Goal: Task Accomplishment & Management: Use online tool/utility

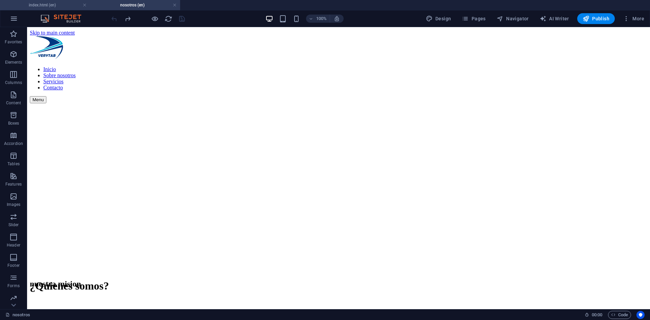
click at [45, 6] on h4 "index.html (en)" at bounding box center [45, 4] width 90 height 7
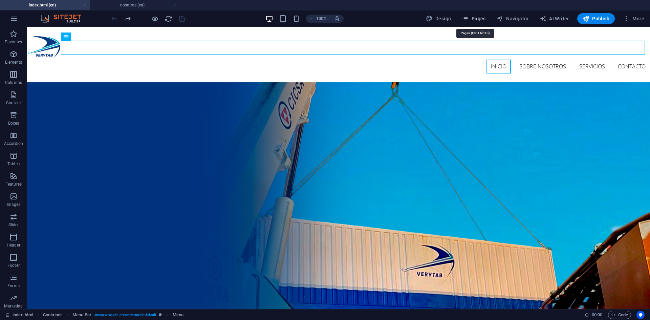
click at [474, 17] on span "Pages" at bounding box center [474, 18] width 24 height 7
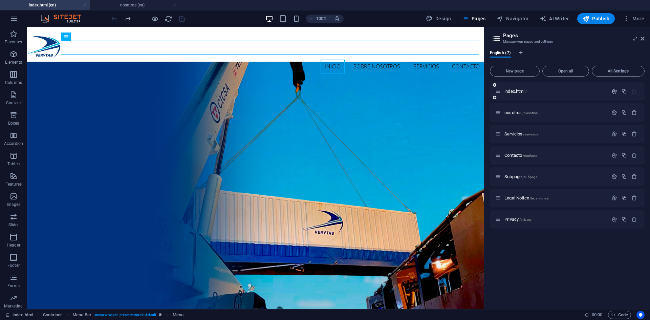
click at [614, 89] on icon "button" at bounding box center [615, 91] width 6 height 6
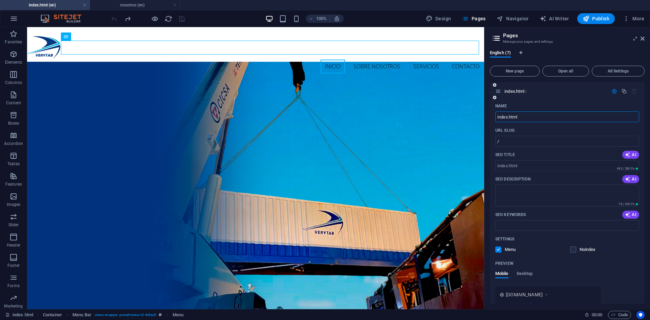
click at [534, 117] on input "index.html" at bounding box center [568, 116] width 144 height 11
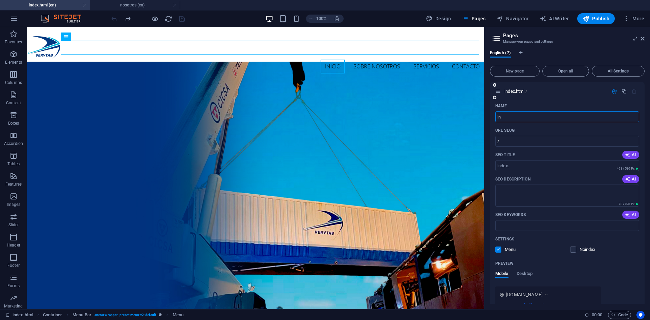
type input "i"
type input "star"
type input "/star"
type input "start"
type input "/start"
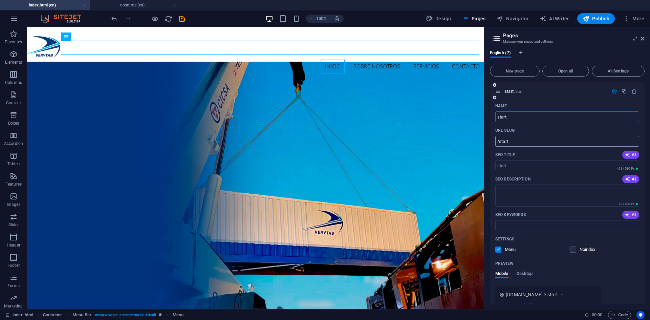
type input "start"
click at [526, 141] on input "/start" at bounding box center [568, 141] width 144 height 11
type input "/"
click at [180, 18] on icon "save" at bounding box center [182, 19] width 8 height 8
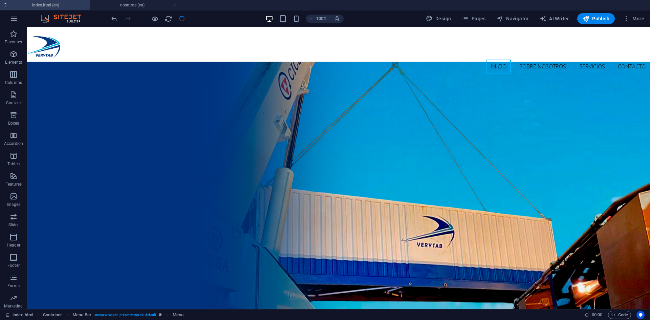
checkbox input "false"
click at [476, 15] on span "Pages" at bounding box center [474, 18] width 24 height 7
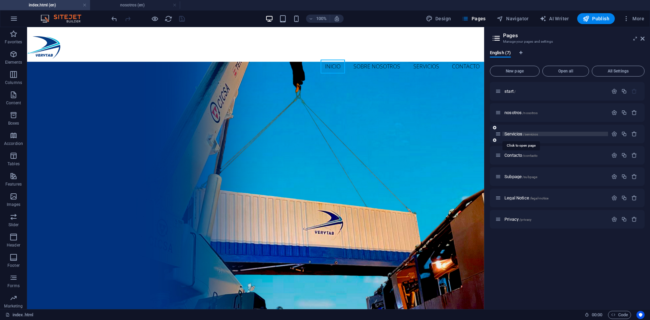
click at [531, 136] on span "/servicios" at bounding box center [530, 134] width 15 height 4
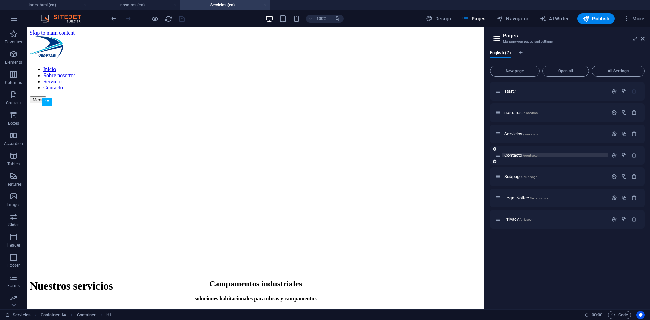
click at [520, 155] on span "Contacto /contacto" at bounding box center [521, 155] width 33 height 5
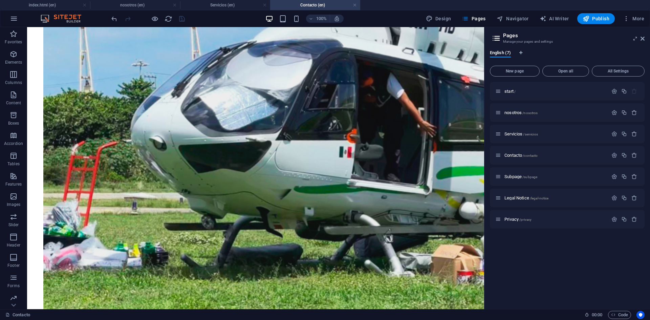
scroll to position [416, 0]
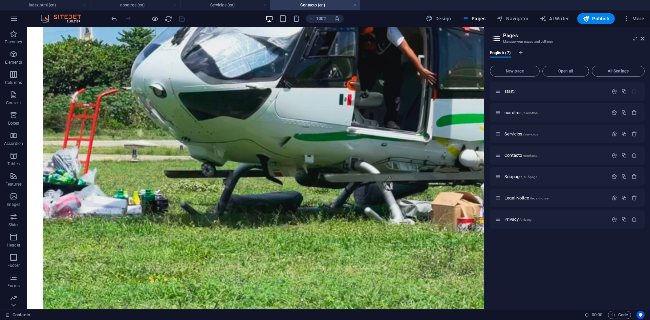
drag, startPoint x: 482, startPoint y: 89, endPoint x: 554, endPoint y: 302, distance: 225.2
click at [643, 38] on icon at bounding box center [643, 38] width 4 height 5
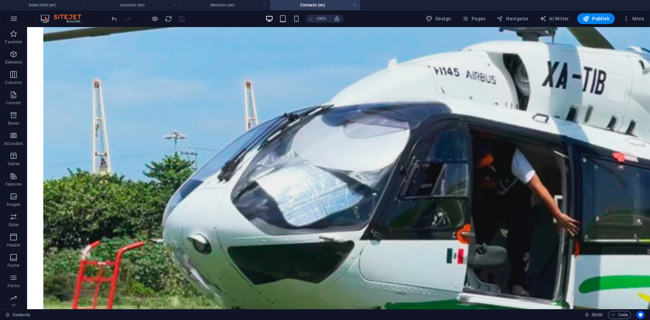
scroll to position [304, 0]
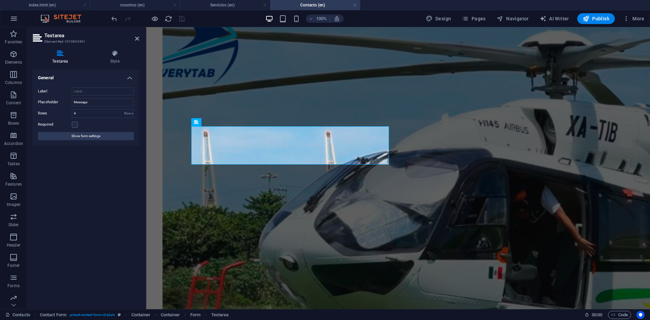
scroll to position [221, 0]
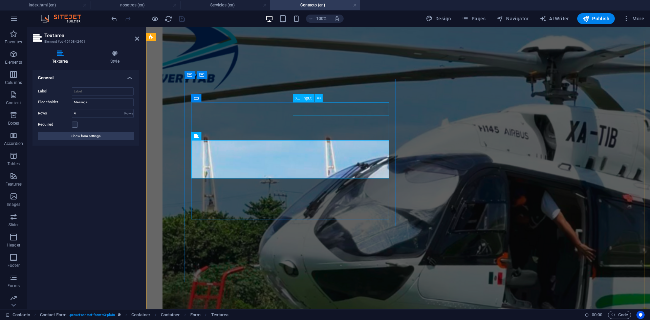
type textarea "Mensaje"
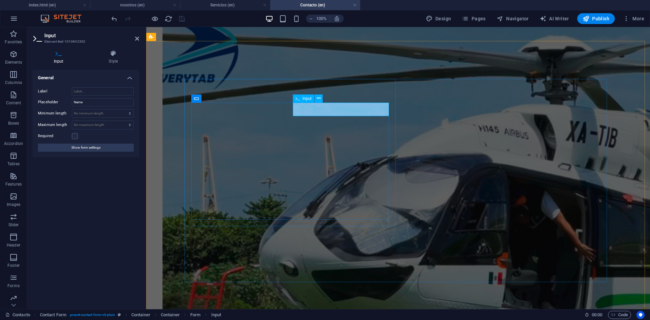
type input "Nombre"
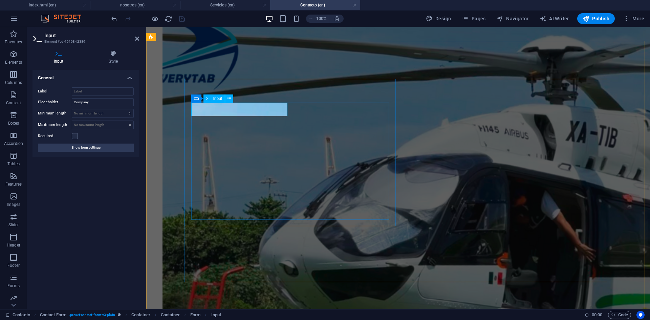
type input "Compañia"
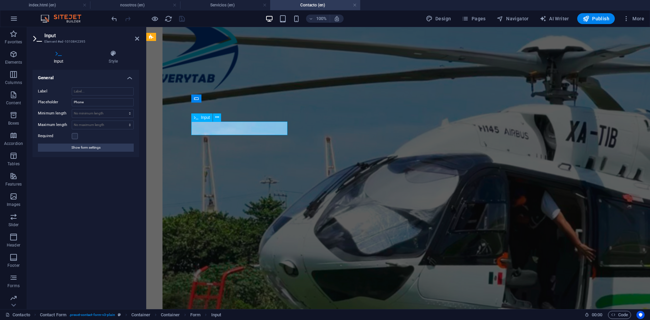
type input "Telefono"
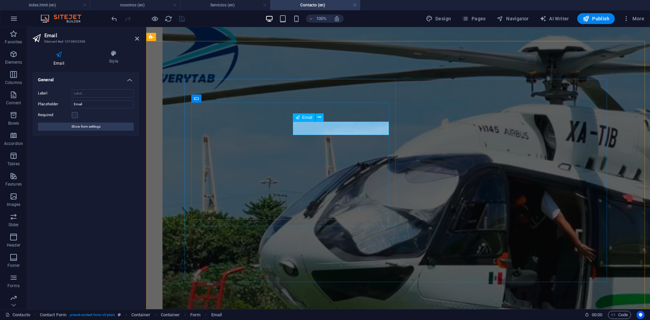
type input "Correo"
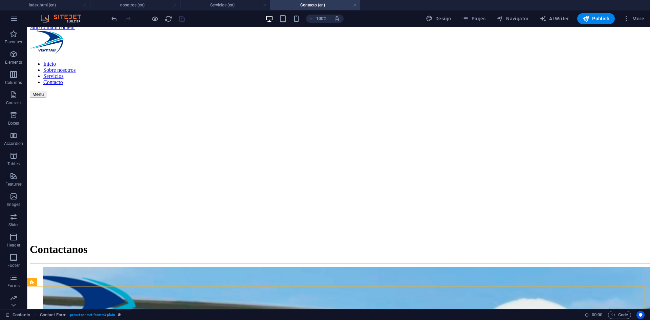
scroll to position [0, 0]
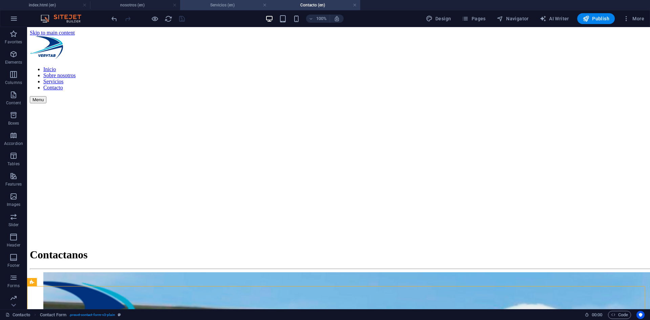
click at [219, 5] on h4 "Servicios (en)" at bounding box center [225, 4] width 90 height 7
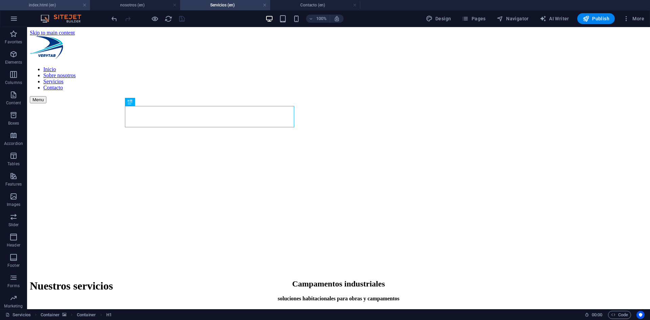
click at [53, 3] on h4 "index.html (en)" at bounding box center [45, 4] width 90 height 7
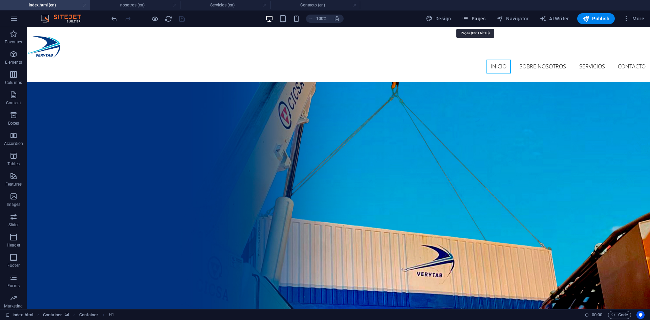
click at [469, 17] on icon "button" at bounding box center [465, 18] width 7 height 7
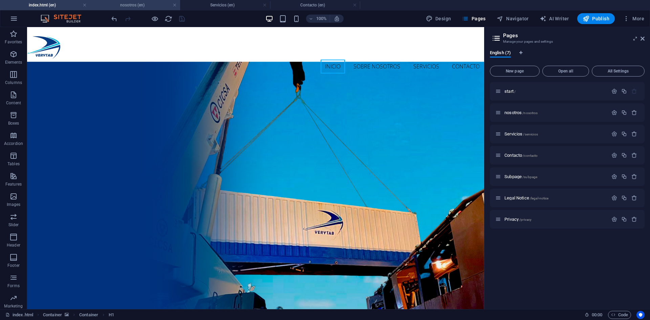
click at [135, 4] on h4 "nosotros (en)" at bounding box center [135, 4] width 90 height 7
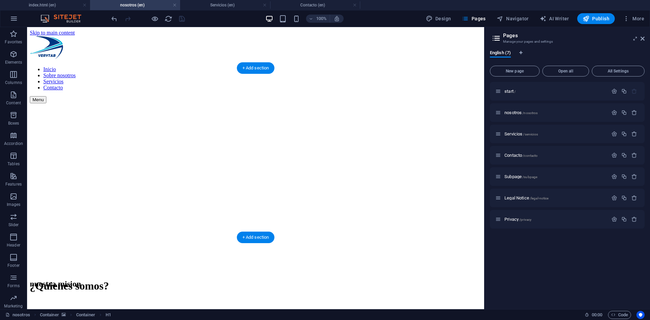
select select "px"
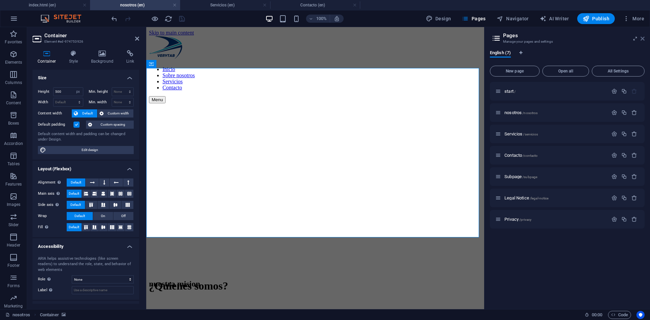
click at [644, 40] on icon at bounding box center [643, 38] width 4 height 5
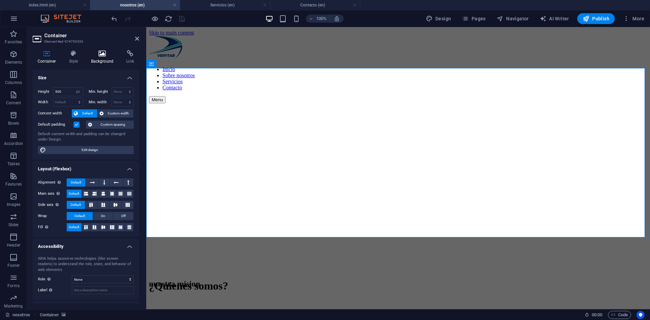
click at [99, 57] on h4 "Background" at bounding box center [104, 57] width 36 height 14
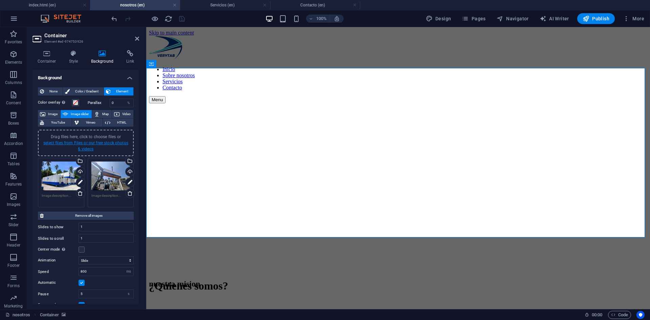
click at [80, 143] on link "select files from Files or our free stock photos & videos" at bounding box center [85, 146] width 85 height 11
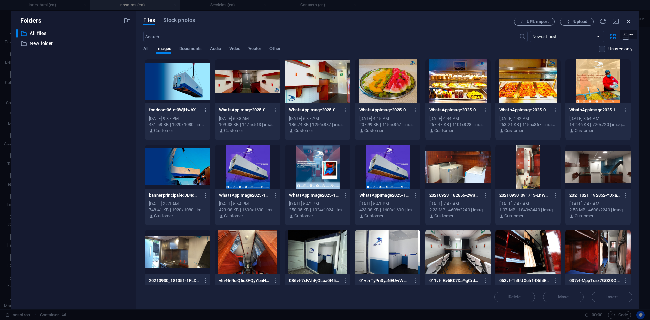
click at [627, 22] on icon "button" at bounding box center [628, 21] width 7 height 7
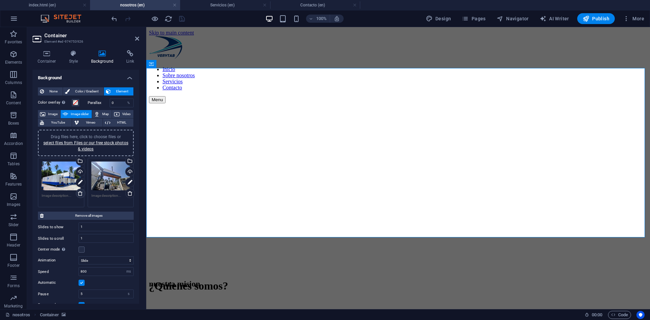
click at [79, 194] on icon at bounding box center [80, 193] width 5 height 5
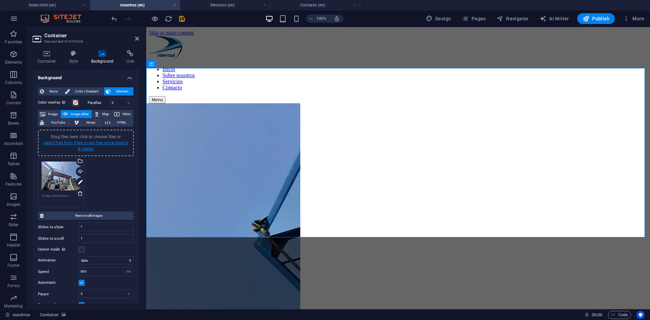
click at [86, 145] on link "select files from Files or our free stock photos & videos" at bounding box center [85, 146] width 85 height 11
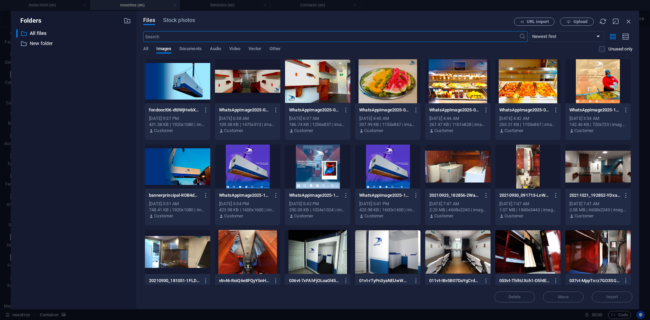
click at [176, 91] on div at bounding box center [177, 81] width 65 height 44
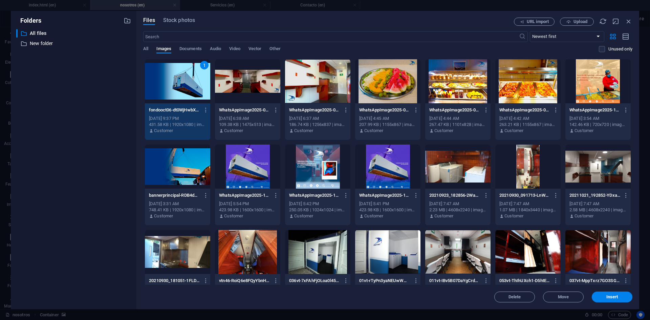
click at [176, 91] on div "1" at bounding box center [177, 81] width 65 height 44
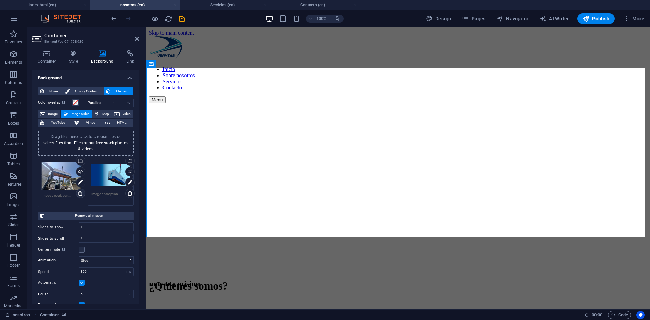
click at [80, 196] on icon at bounding box center [80, 193] width 5 height 5
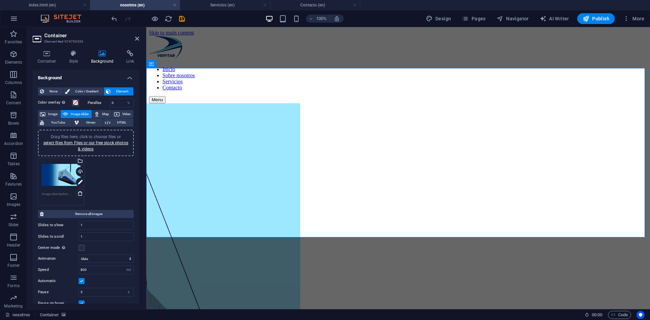
click at [106, 177] on div "Drag files here, click to choose files or select files from Files or our free s…" at bounding box center [85, 181] width 99 height 51
click at [51, 112] on span "Image" at bounding box center [52, 114] width 11 height 8
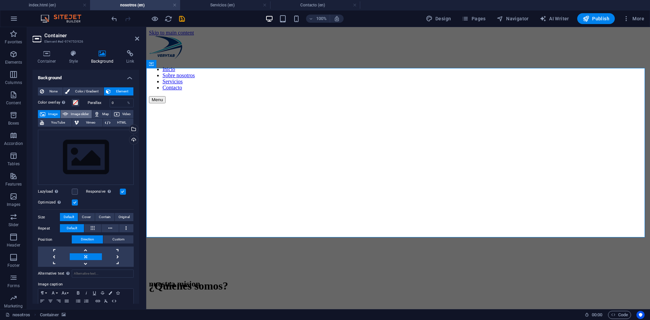
click at [70, 112] on span "Image slider" at bounding box center [79, 114] width 19 height 8
select select "ms"
select select "s"
select select "progressive"
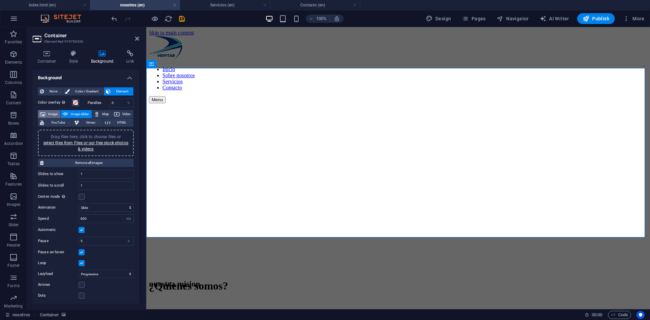
click at [45, 113] on icon at bounding box center [42, 114] width 5 height 8
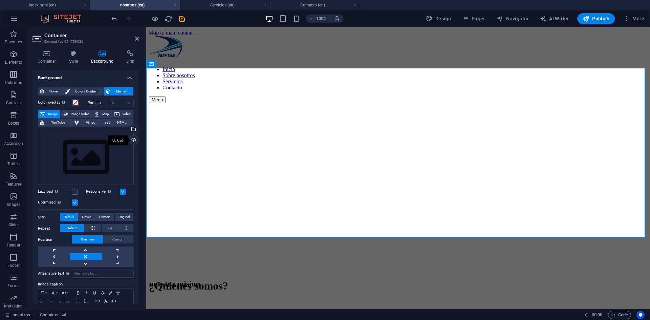
click at [131, 139] on div "Upload" at bounding box center [133, 141] width 10 height 10
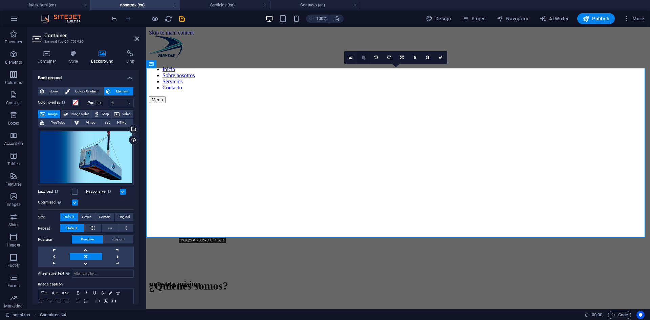
click at [361, 57] on link at bounding box center [363, 57] width 13 height 13
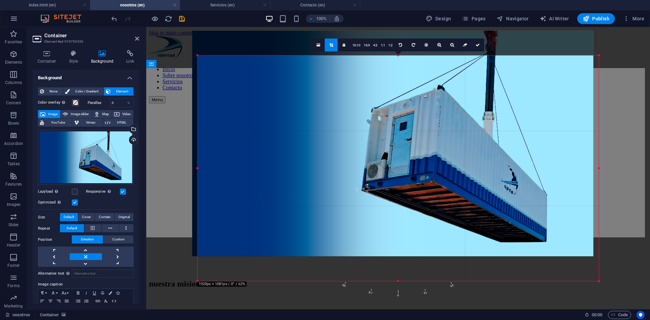
drag, startPoint x: 390, startPoint y: 153, endPoint x: 385, endPoint y: 125, distance: 28.3
click at [385, 126] on div at bounding box center [392, 143] width 401 height 226
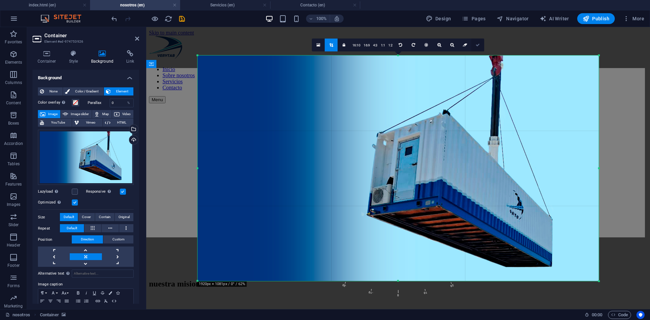
click at [477, 46] on icon at bounding box center [478, 45] width 4 height 4
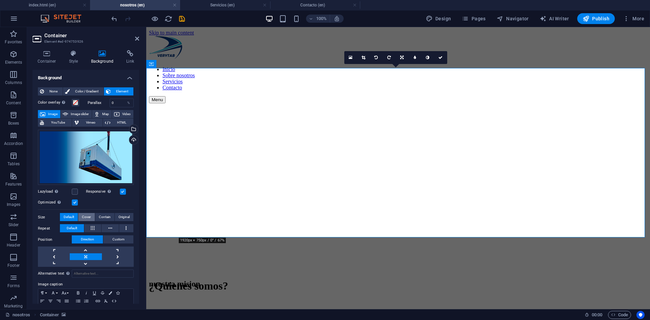
click at [88, 218] on span "Cover" at bounding box center [86, 217] width 9 height 8
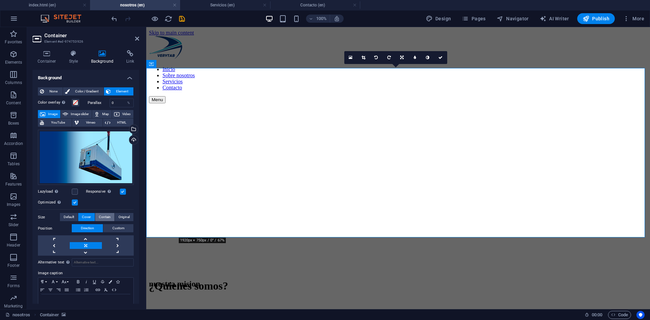
click at [100, 218] on span "Contain" at bounding box center [105, 217] width 12 height 8
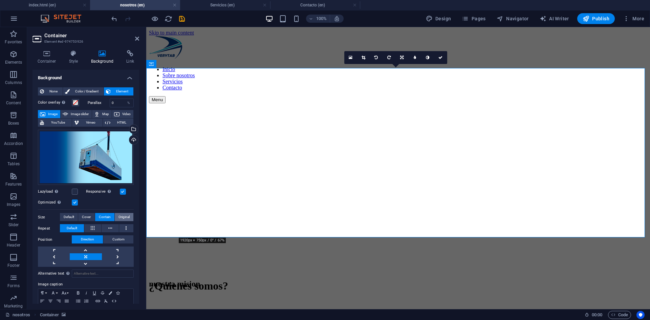
click at [122, 216] on span "Original" at bounding box center [124, 217] width 11 height 8
click at [87, 213] on span "Cover" at bounding box center [86, 217] width 9 height 8
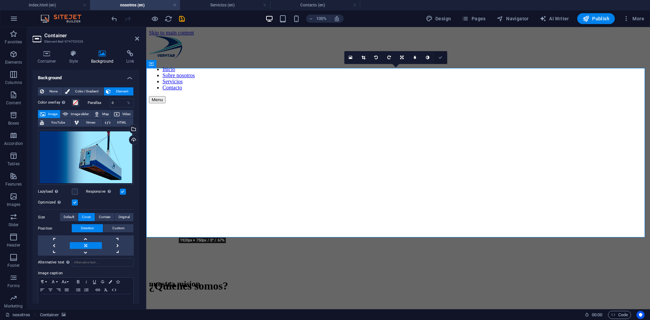
click at [441, 57] on icon at bounding box center [441, 58] width 4 height 4
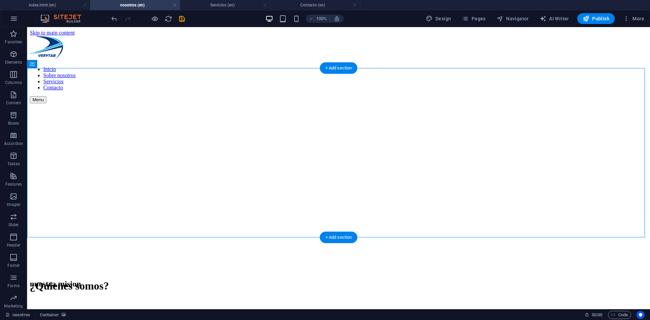
click at [309, 103] on figure at bounding box center [339, 103] width 618 height 0
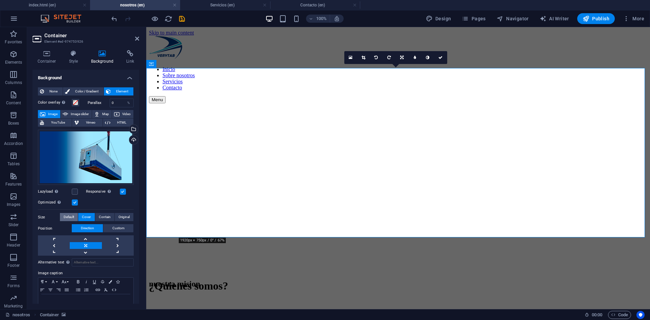
click at [71, 217] on span "Default" at bounding box center [69, 217] width 11 height 8
click at [74, 202] on label at bounding box center [75, 203] width 6 height 6
click at [0, 0] on input "Optimized Images are compressed to improve page speed." at bounding box center [0, 0] width 0 height 0
click at [427, 59] on icon at bounding box center [428, 58] width 4 height 4
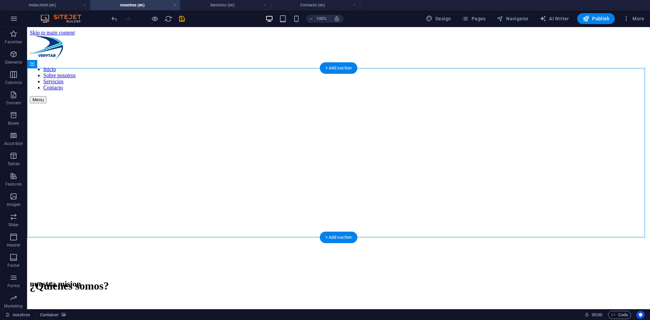
click at [398, 103] on figure at bounding box center [339, 103] width 618 height 0
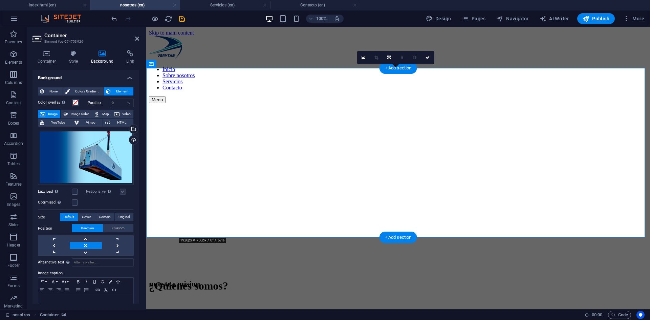
click at [398, 103] on figure at bounding box center [398, 103] width 499 height 0
click at [86, 252] on link at bounding box center [86, 252] width 32 height 7
click at [428, 58] on icon at bounding box center [428, 58] width 4 height 4
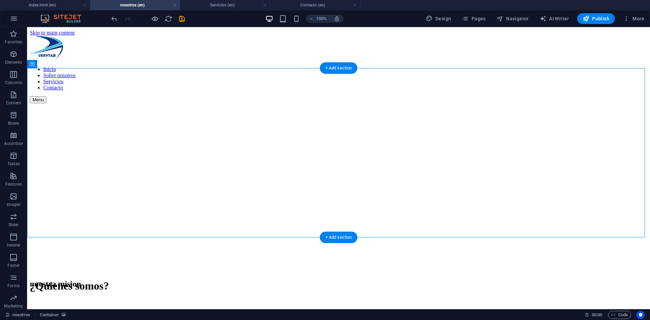
click at [458, 103] on figure at bounding box center [339, 103] width 618 height 0
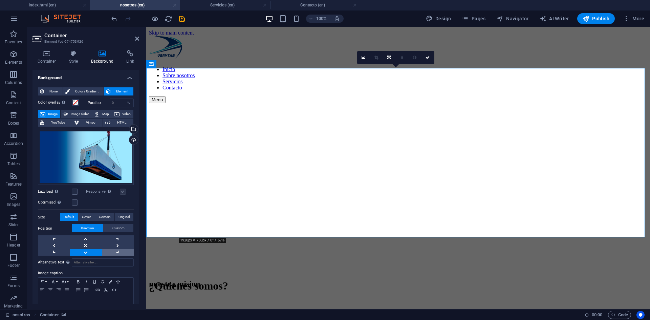
click at [117, 253] on link at bounding box center [118, 252] width 32 height 7
click at [50, 252] on link at bounding box center [54, 252] width 32 height 7
click at [85, 240] on link at bounding box center [86, 238] width 32 height 7
click at [117, 237] on link at bounding box center [118, 238] width 32 height 7
click at [50, 246] on link at bounding box center [54, 245] width 32 height 7
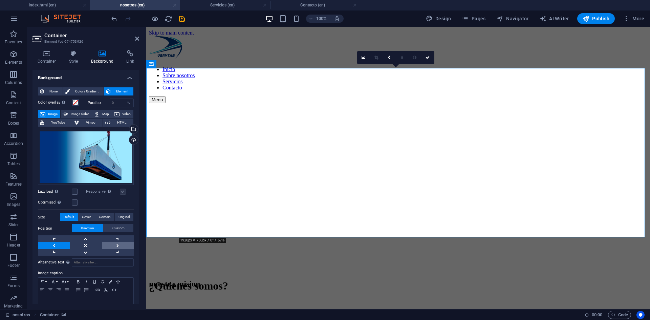
click at [118, 245] on link at bounding box center [118, 245] width 32 height 7
click at [86, 244] on link at bounding box center [86, 245] width 32 height 7
click at [117, 227] on span "Custom" at bounding box center [118, 228] width 12 height 8
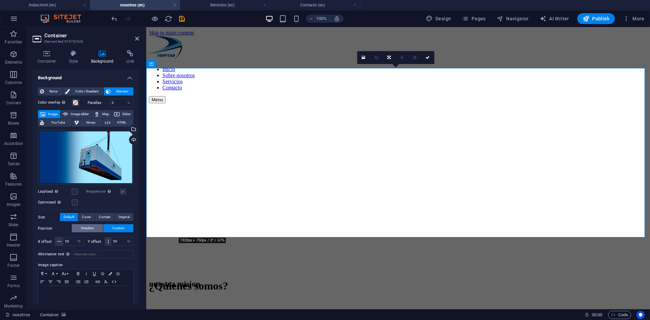
click at [90, 227] on span "Direction" at bounding box center [87, 228] width 13 height 8
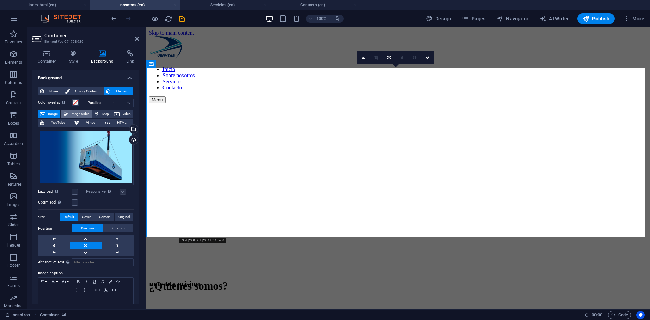
click at [70, 113] on span "Image slider" at bounding box center [79, 114] width 19 height 8
select select "ms"
select select "s"
select select "progressive"
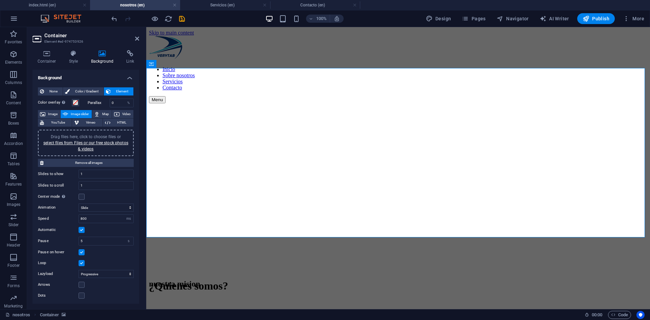
click at [78, 146] on div "Drag files here, click to choose files or select files from Files or our free s…" at bounding box center [86, 143] width 88 height 18
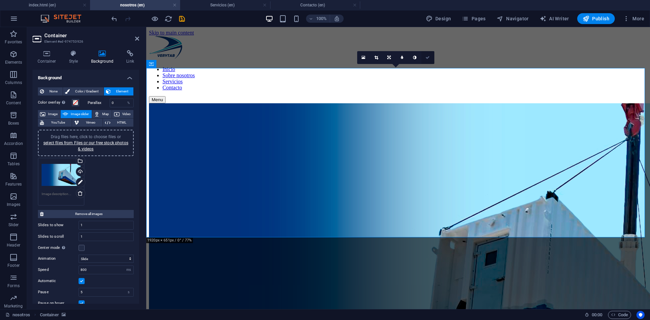
click at [429, 59] on icon at bounding box center [428, 58] width 4 height 4
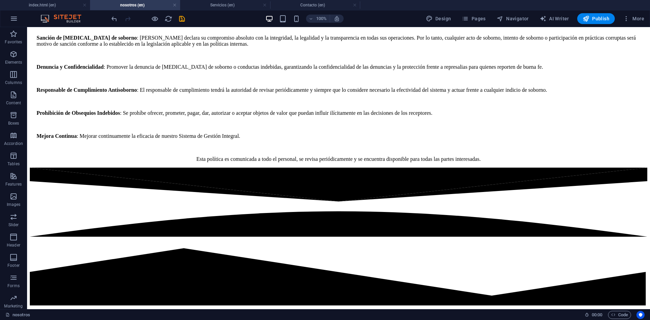
scroll to position [1321, 0]
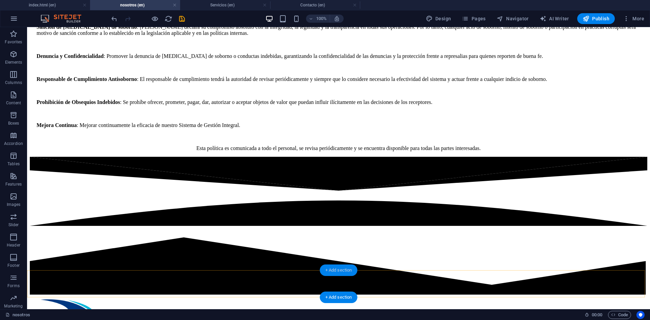
click at [333, 272] on div "+ Add section" at bounding box center [339, 271] width 38 height 12
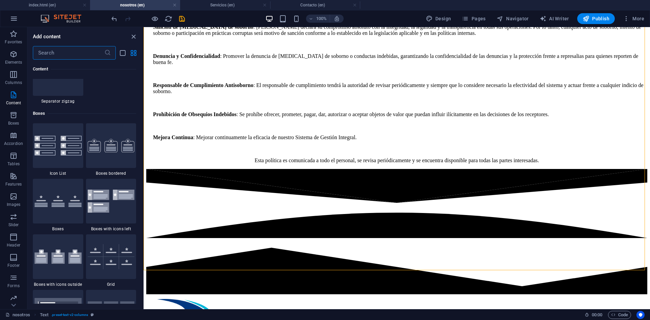
scroll to position [1759, 0]
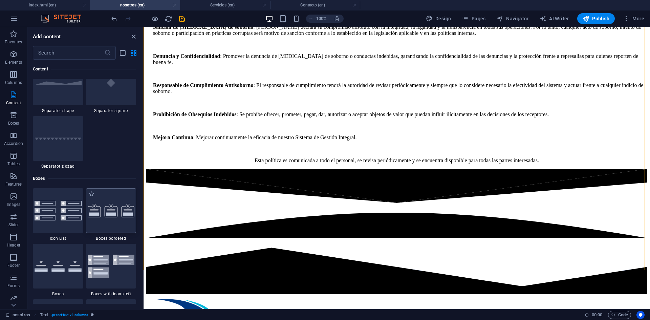
click at [114, 202] on div at bounding box center [111, 210] width 50 height 45
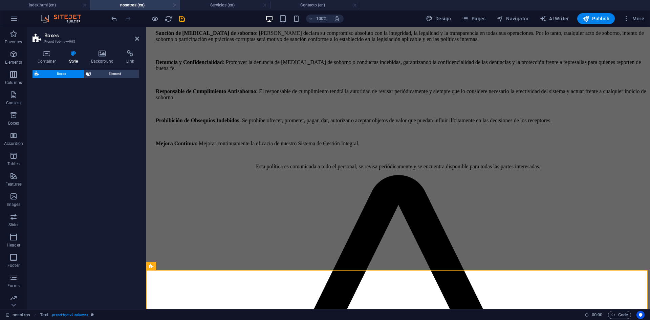
select select "rem"
select select "preset-boxes-v3-border"
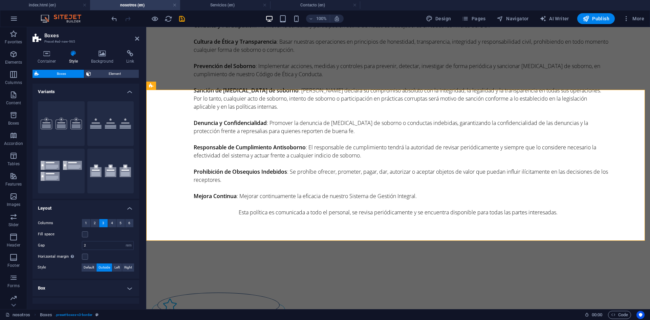
scroll to position [1505, 0]
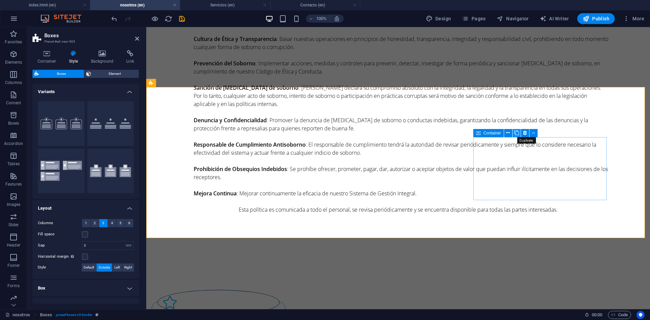
click at [516, 132] on icon at bounding box center [517, 132] width 5 height 7
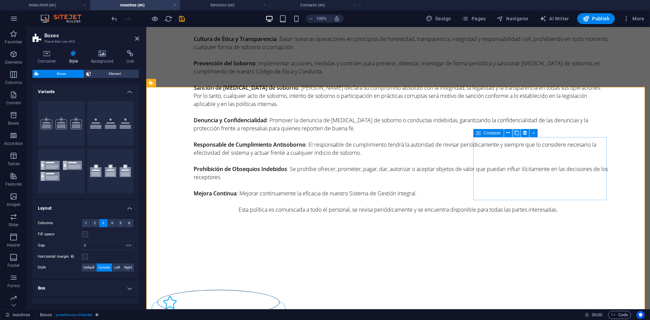
click at [516, 132] on icon at bounding box center [517, 132] width 5 height 7
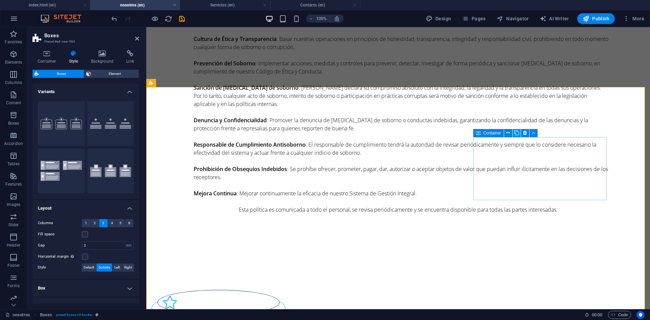
click at [516, 132] on icon at bounding box center [517, 132] width 5 height 7
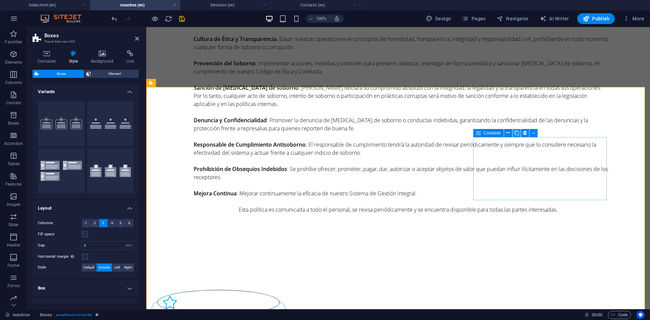
click at [516, 132] on icon at bounding box center [517, 132] width 5 height 7
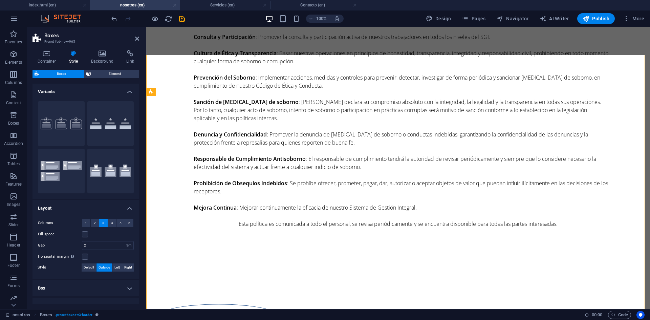
scroll to position [1499, 0]
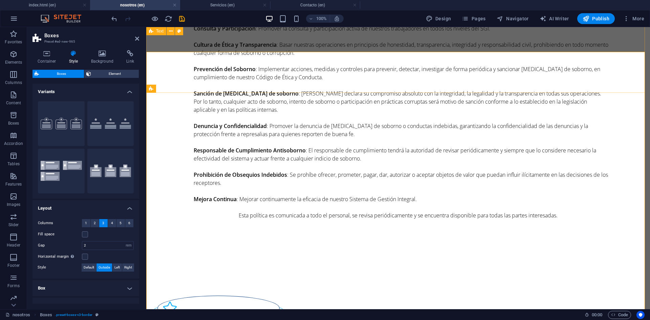
click at [168, 60] on div "NUESTRA POLITICA DEL SISTEMA DE GESTIÓN INTEGRAL (CALIDAD, AMBIENTE, SST, SGAS)…" at bounding box center [398, 7] width 504 height 500
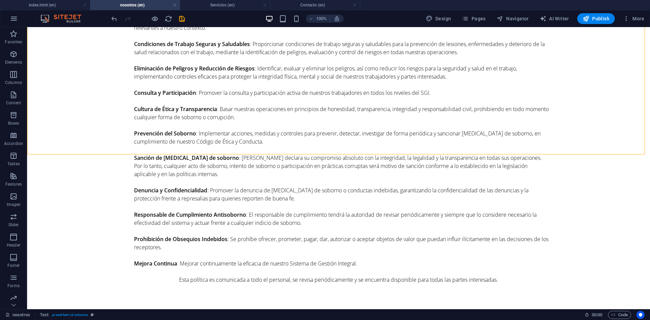
scroll to position [1446, 0]
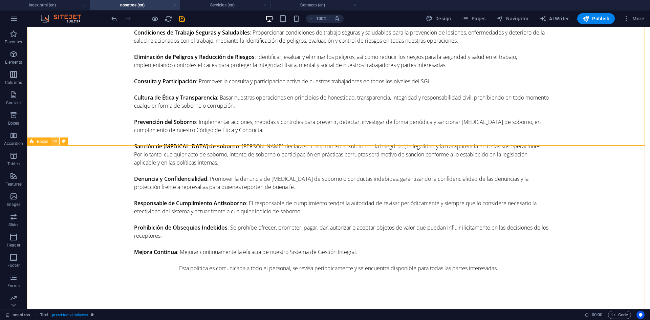
click at [56, 142] on icon at bounding box center [56, 141] width 4 height 7
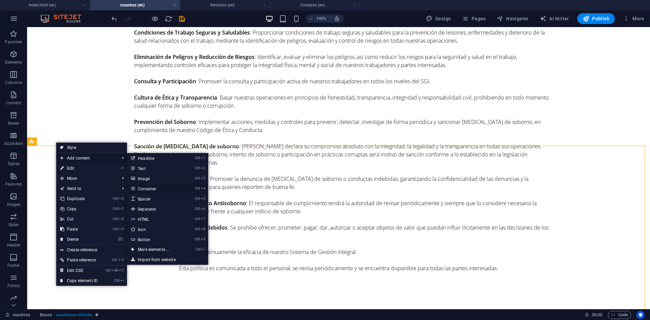
click at [153, 189] on link "Ctrl 4 Container" at bounding box center [155, 189] width 56 height 10
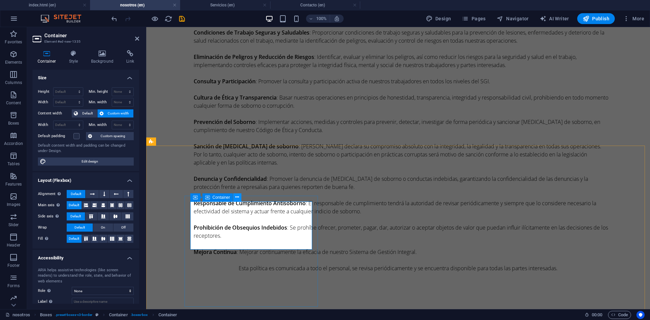
click at [236, 199] on icon at bounding box center [237, 197] width 4 height 7
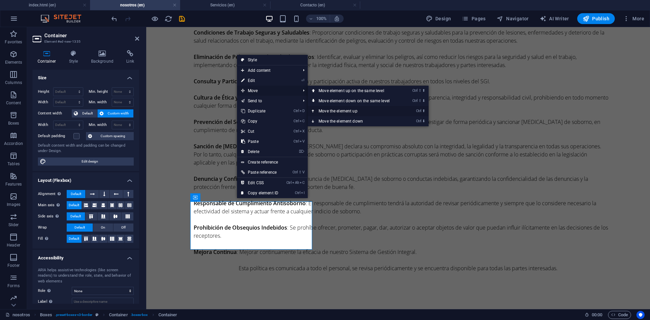
click at [334, 111] on link "Ctrl ⬆ Move the element up" at bounding box center [356, 111] width 96 height 10
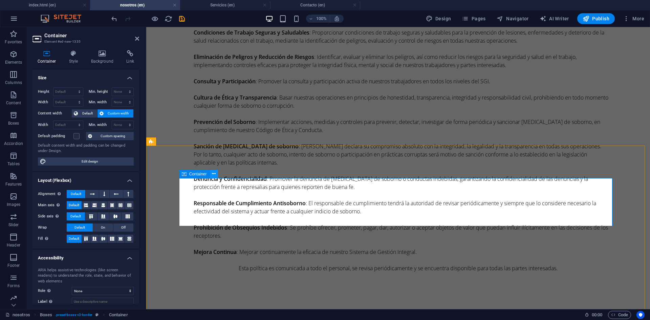
click at [213, 175] on icon at bounding box center [214, 173] width 4 height 7
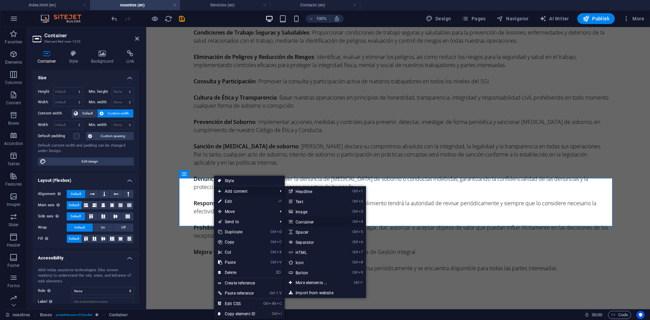
click at [306, 223] on link "Ctrl 4 Container" at bounding box center [313, 222] width 56 height 10
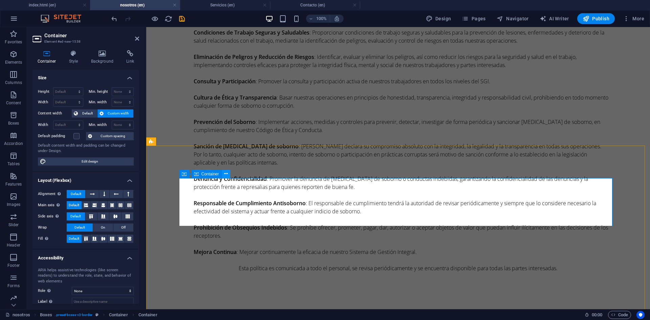
click at [225, 174] on icon at bounding box center [226, 173] width 4 height 7
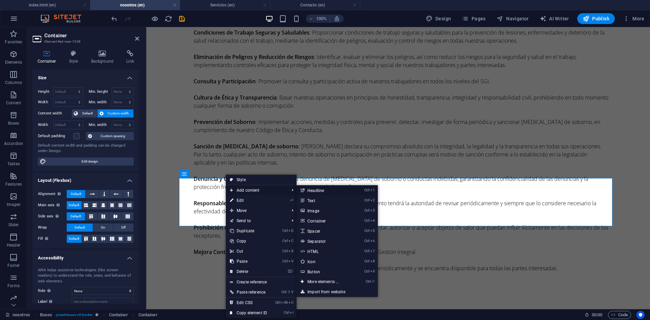
click at [318, 188] on link "Ctrl 1 Headline" at bounding box center [325, 190] width 56 height 10
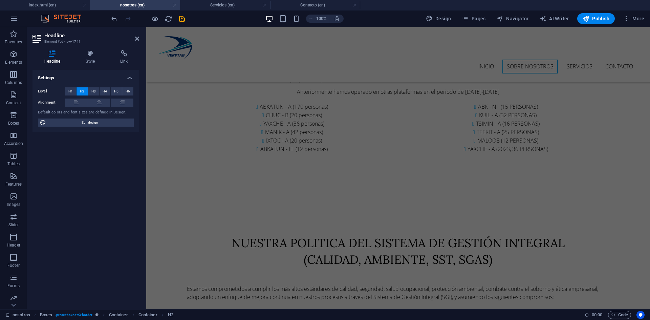
scroll to position [969, 0]
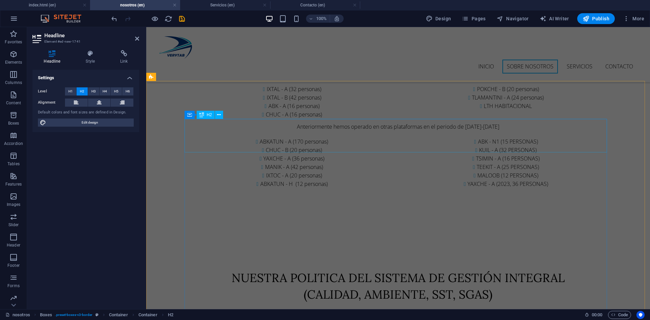
click at [302, 270] on div "NUESTRA POLITICA DEL SISTEMA DE GESTIÓN INTEGRAL (CALIDAD, AMBIENTE, SST, SGAS)" at bounding box center [398, 287] width 423 height 34
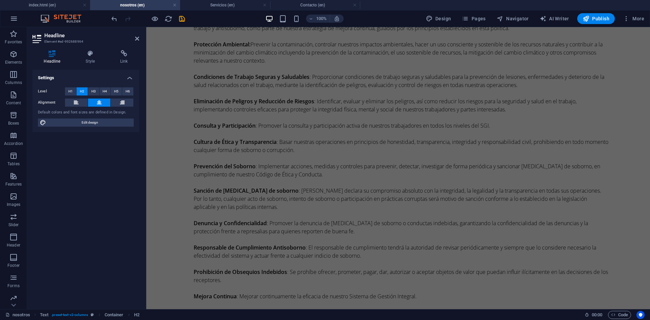
scroll to position [1529, 0]
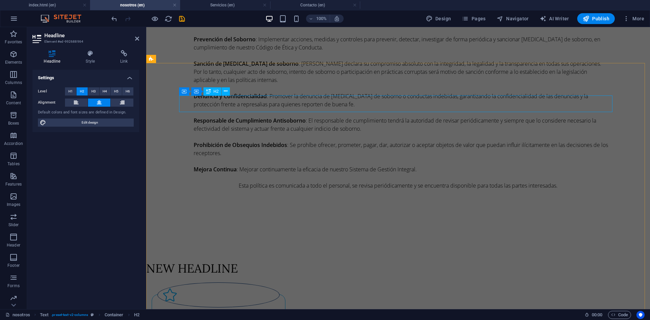
click at [221, 260] on div "New headline" at bounding box center [363, 268] width 434 height 17
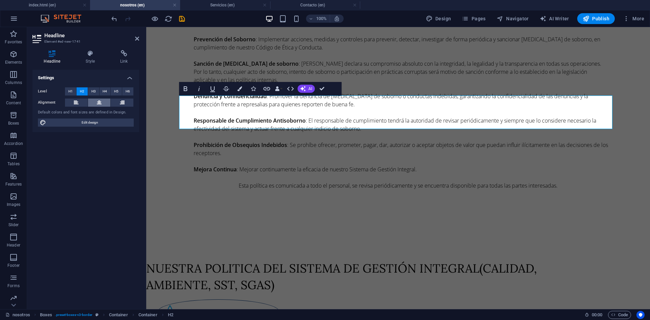
click at [94, 101] on button at bounding box center [99, 103] width 23 height 8
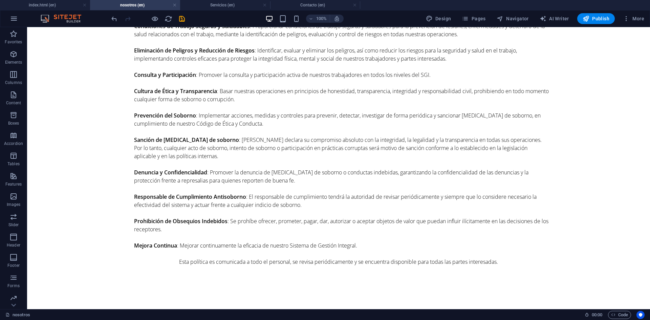
scroll to position [1587, 0]
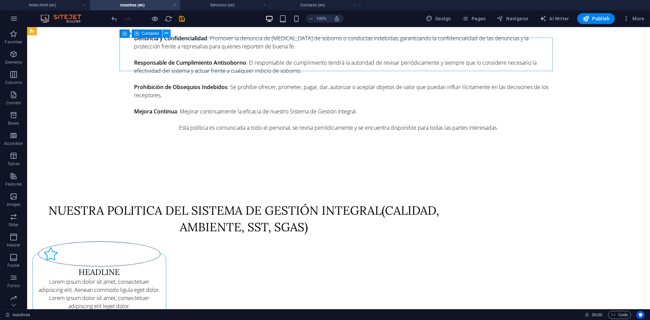
click at [169, 32] on button at bounding box center [167, 33] width 8 height 8
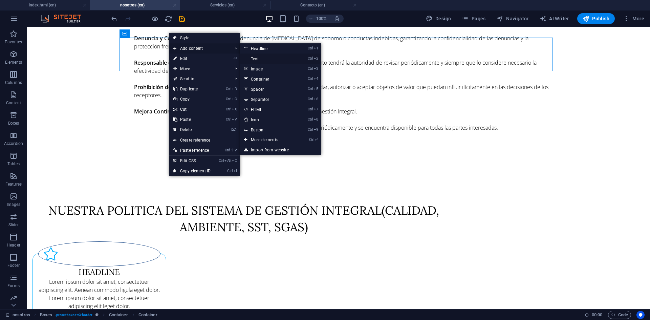
click at [254, 59] on link "Ctrl 2 Text" at bounding box center [268, 59] width 56 height 10
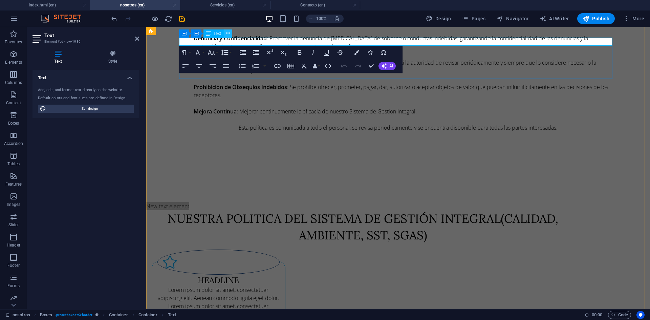
click at [228, 35] on icon at bounding box center [228, 33] width 4 height 7
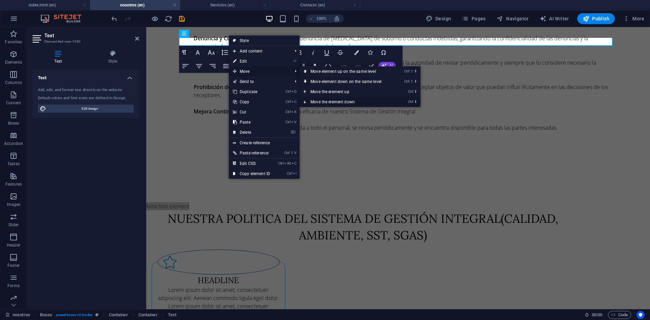
click at [329, 101] on link "Ctrl ⬇ Move the element down" at bounding box center [348, 102] width 96 height 10
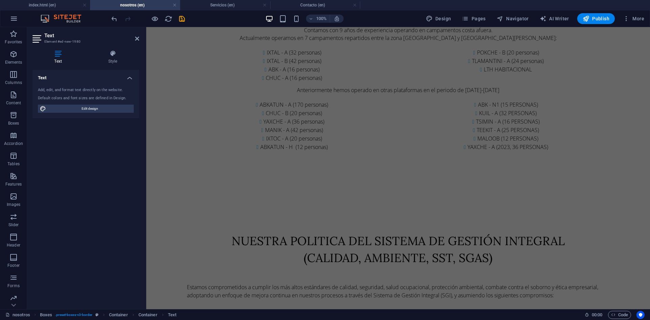
scroll to position [1052, 0]
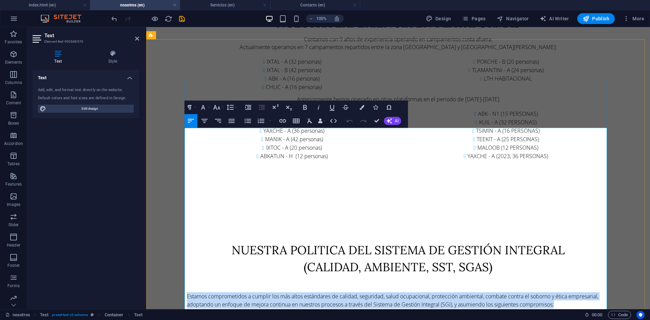
drag, startPoint x: 564, startPoint y: 139, endPoint x: 184, endPoint y: 131, distance: 380.2
click at [187, 292] on p "Estamos comprometidos a cumplir los más altos estándares de calidad, seguridad,…" at bounding box center [398, 300] width 423 height 16
copy p "Estamos comprometidos a cumplir los más altos estándares de calidad, seguridad,…"
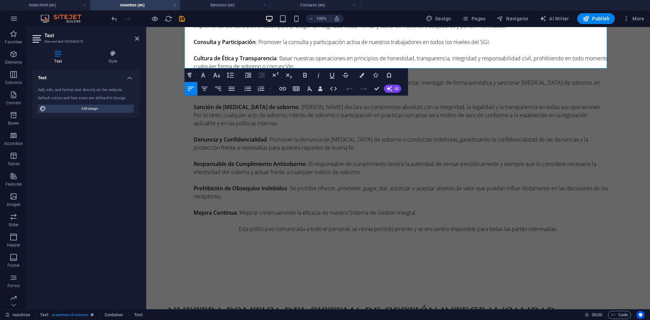
scroll to position [1479, 0]
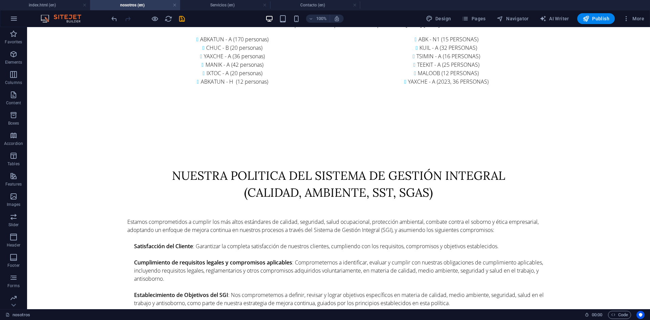
scroll to position [1120, 0]
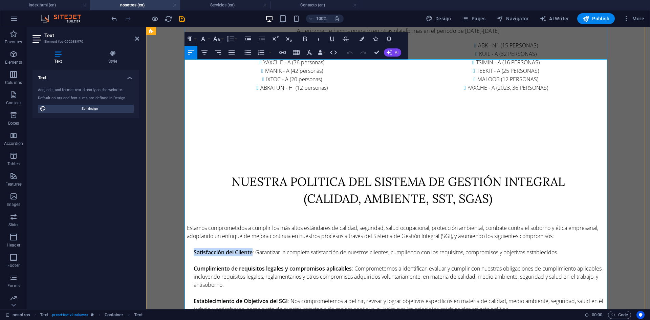
drag, startPoint x: 192, startPoint y: 87, endPoint x: 252, endPoint y: 88, distance: 60.0
click at [252, 248] on p "Satisfacción del Cliente : Garantizar la completa satisfacción de nuestros clie…" at bounding box center [402, 252] width 416 height 8
copy strong "Satisfacción del Cliente"
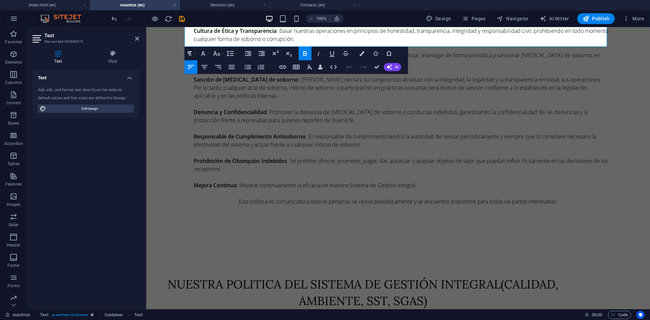
scroll to position [1516, 0]
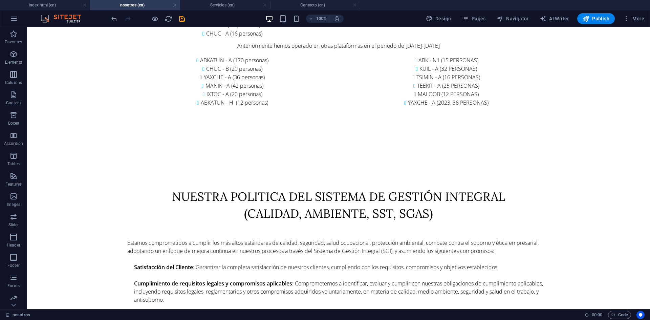
scroll to position [1102, 0]
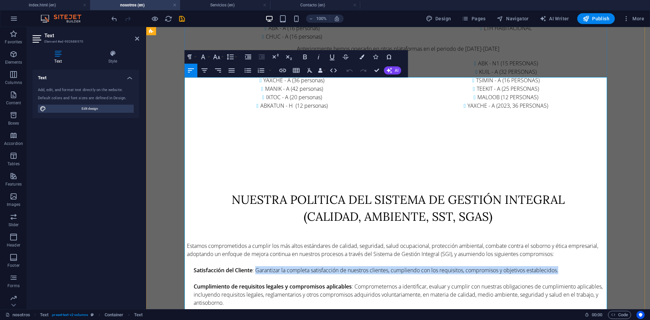
drag, startPoint x: 255, startPoint y: 105, endPoint x: 565, endPoint y: 108, distance: 310.7
click at [565, 266] on p "Satisfacción del Cliente : Garantizar la completa satisfacción de nuestros clie…" at bounding box center [402, 270] width 416 height 8
copy p "Garantizar la completa satisfacción de nuestros clientes, cumpliendo con los re…"
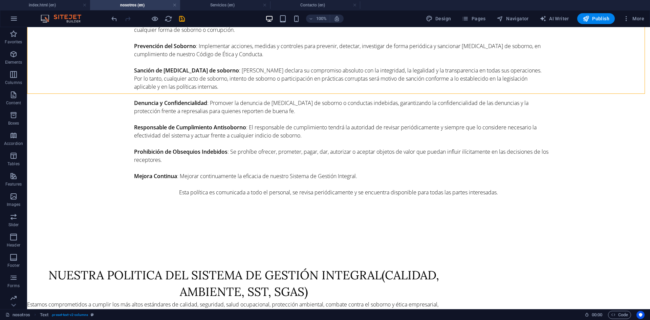
scroll to position [1537, 0]
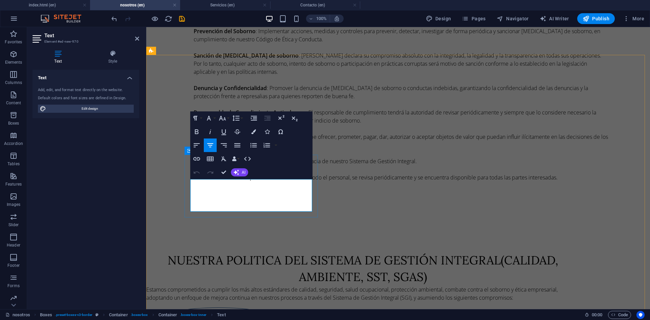
drag, startPoint x: 284, startPoint y: 209, endPoint x: 198, endPoint y: 183, distance: 89.5
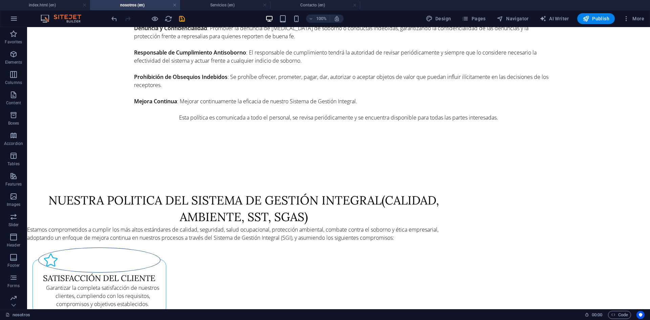
scroll to position [1591, 0]
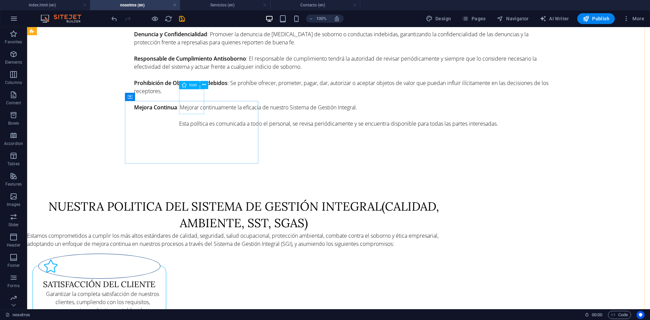
click at [161, 254] on figure at bounding box center [99, 266] width 122 height 25
select select "xMidYMid"
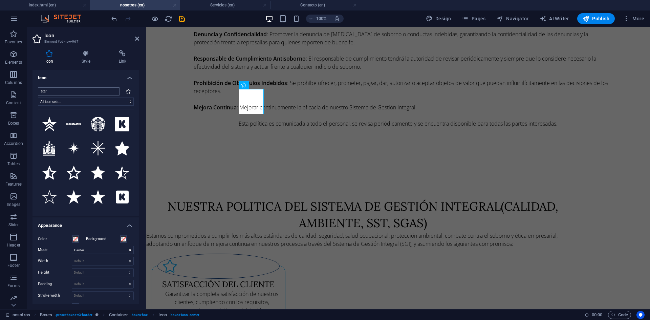
click at [113, 91] on input "star" at bounding box center [79, 91] width 82 height 8
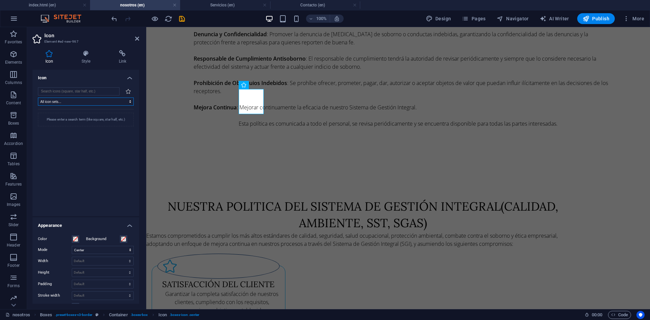
click at [115, 101] on select "All icon sets... IcoFont Ionicons FontAwesome Brands FontAwesome Duotone FontAw…" at bounding box center [86, 102] width 96 height 8
click at [38, 98] on select "All icon sets... IcoFont Ionicons FontAwesome Brands FontAwesome Duotone FontAw…" at bounding box center [86, 102] width 96 height 8
drag, startPoint x: 138, startPoint y: 107, endPoint x: 140, endPoint y: 129, distance: 22.1
click at [140, 129] on div "Icon Style Link Icon All icon sets... IcoFont Ionicons FontAwesome Brands FontA…" at bounding box center [86, 177] width 118 height 265
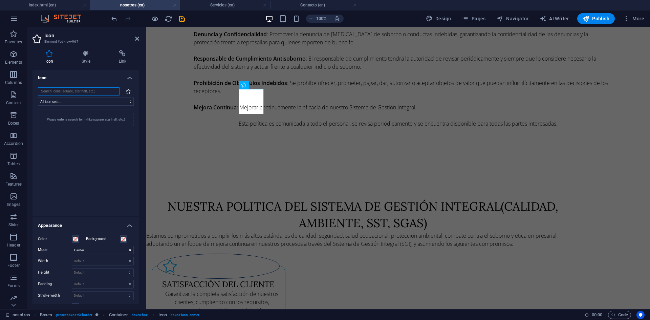
click at [101, 90] on input "search" at bounding box center [79, 91] width 82 height 8
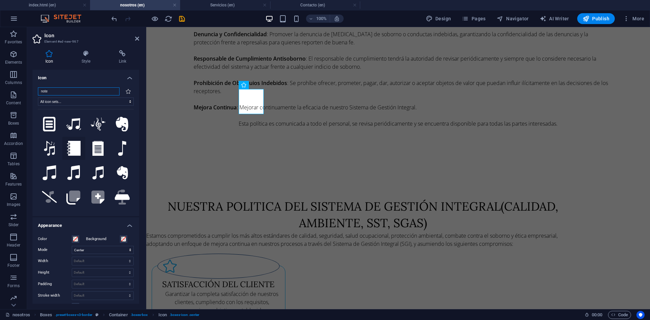
type input "note"
click at [78, 149] on icon at bounding box center [74, 148] width 14 height 15
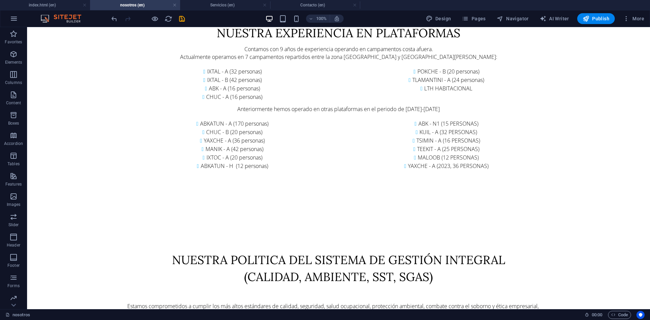
scroll to position [1045, 0]
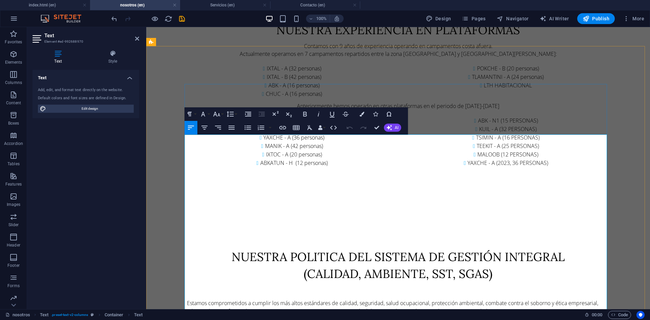
drag, startPoint x: 191, startPoint y: 177, endPoint x: 283, endPoint y: 175, distance: 91.8
copy strong "Cumplimiento de requisitos legales"
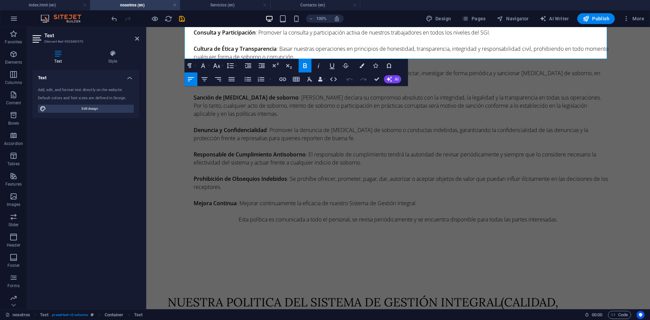
scroll to position [1498, 0]
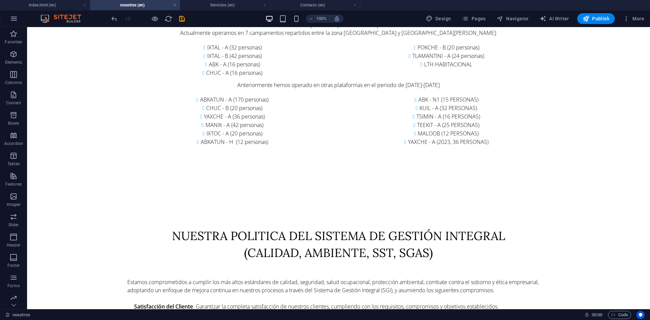
scroll to position [1072, 0]
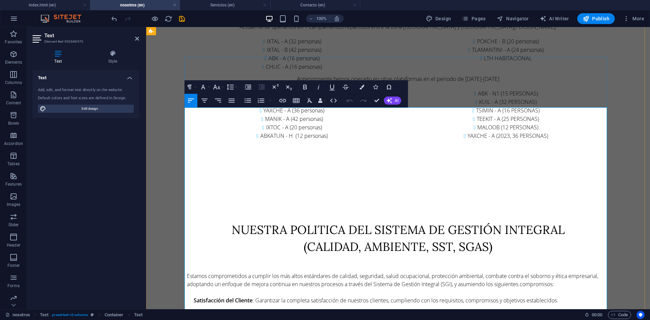
drag, startPoint x: 355, startPoint y: 151, endPoint x: 604, endPoint y: 154, distance: 249.4
click at [604, 313] on p "Cumplimiento de requisitos legales y compromisos aplicables : Comprometernos a …" at bounding box center [402, 325] width 416 height 24
copy p "Comprometernos a identificar, evaluar y cumplir con nuestras obligaciones de cu…"
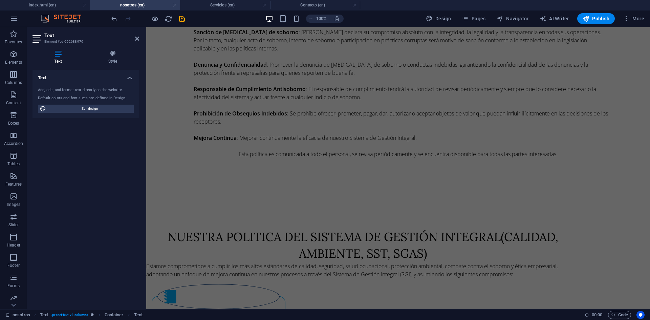
scroll to position [1572, 0]
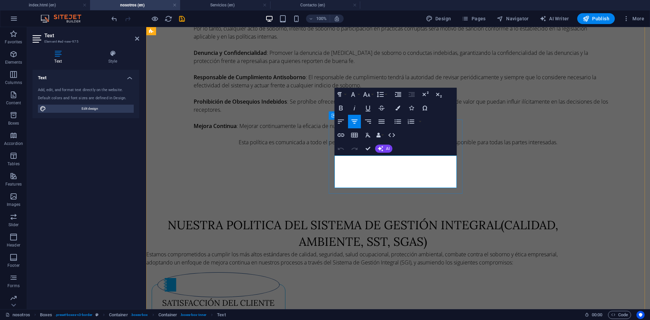
drag, startPoint x: 431, startPoint y: 184, endPoint x: 339, endPoint y: 159, distance: 95.9
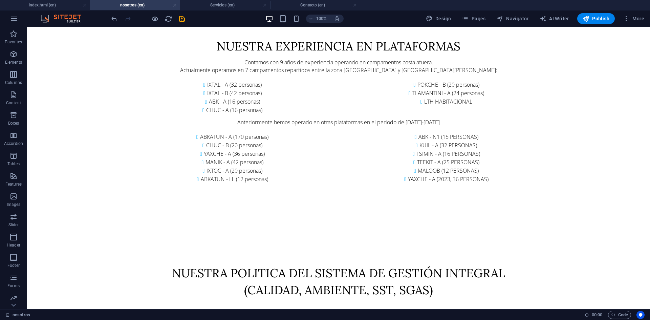
scroll to position [1035, 0]
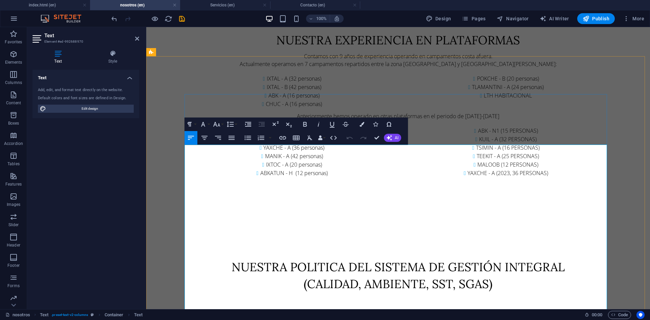
drag, startPoint x: 422, startPoint y: 197, endPoint x: 190, endPoint y: 196, distance: 232.1
copy p "incluyendo requisitos legales, reglamentarios y otros compromisos adquiridos vo…"
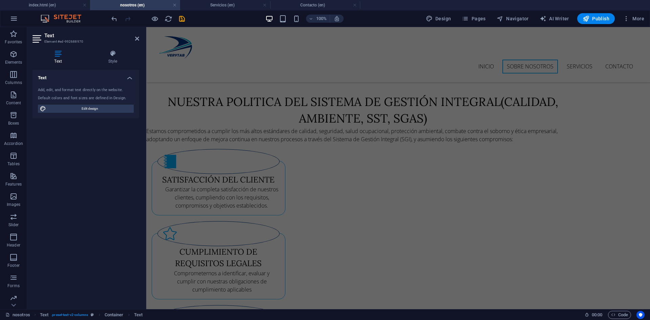
scroll to position [1632, 0]
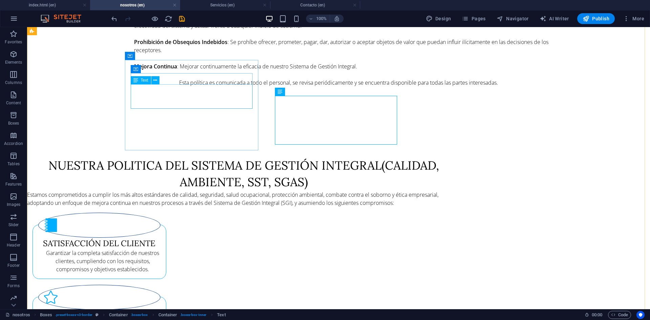
click at [161, 249] on div "Garantizar la completa satisfacción de nuestros clientes, cumpliendo con los re…" at bounding box center [99, 261] width 122 height 24
click at [147, 249] on div "Garantizar la completa satisfacción de nuestros clientes, cumpliendo con los re…" at bounding box center [99, 261] width 122 height 24
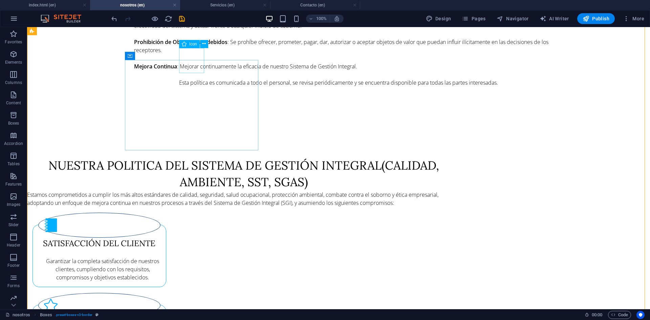
click at [161, 213] on figure at bounding box center [99, 225] width 122 height 25
select select "xMidYMid"
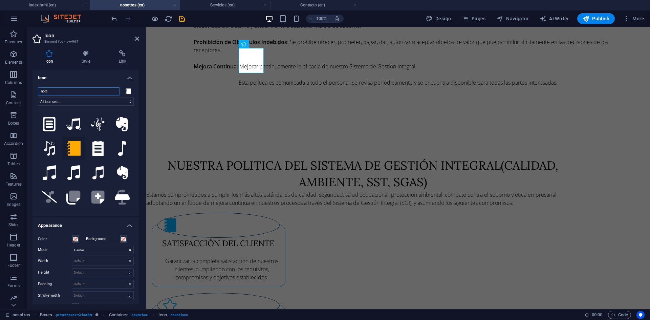
click at [78, 90] on input "note" at bounding box center [79, 91] width 82 height 8
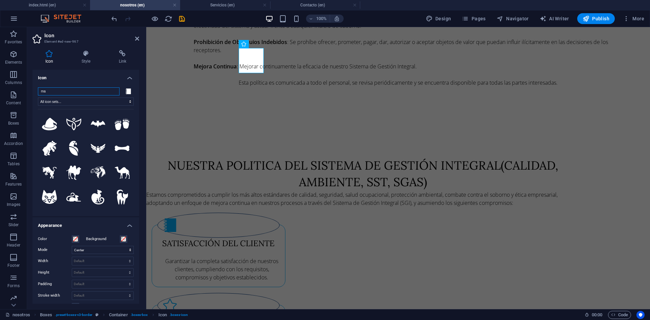
type input "m"
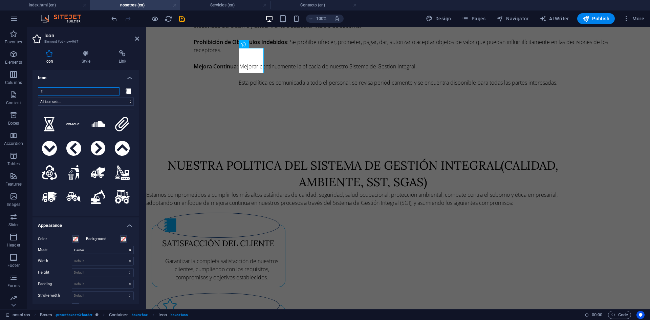
type input "cli"
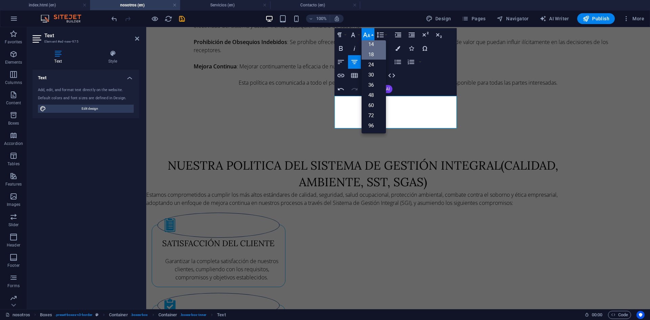
click at [376, 58] on link "18" at bounding box center [374, 54] width 24 height 10
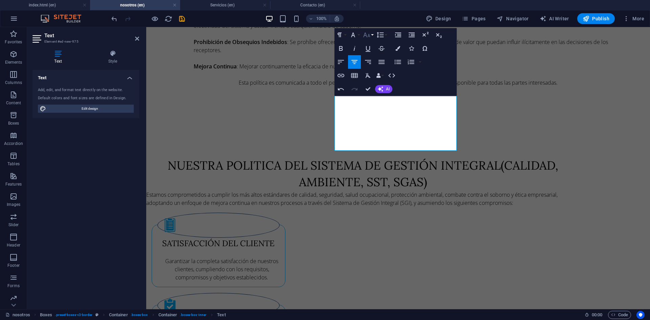
click at [368, 36] on icon "button" at bounding box center [367, 35] width 8 height 8
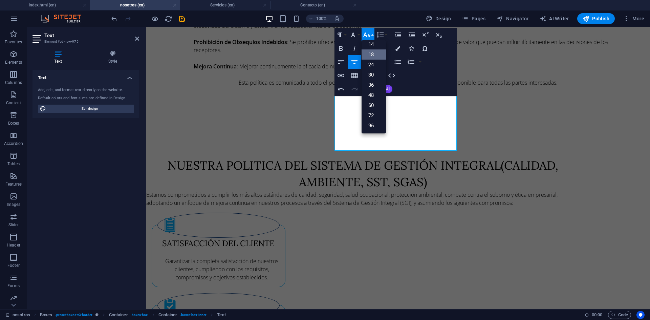
scroll to position [55, 0]
click at [368, 36] on icon "button" at bounding box center [367, 35] width 8 height 8
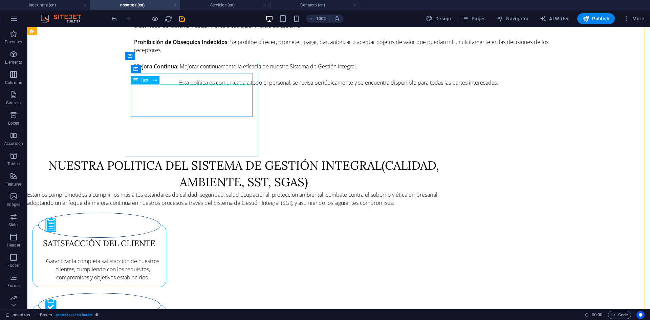
click at [161, 249] on div "Garantizar la completa satisfacción de nuestros clientes, cumpliendo con los re…" at bounding box center [99, 265] width 122 height 33
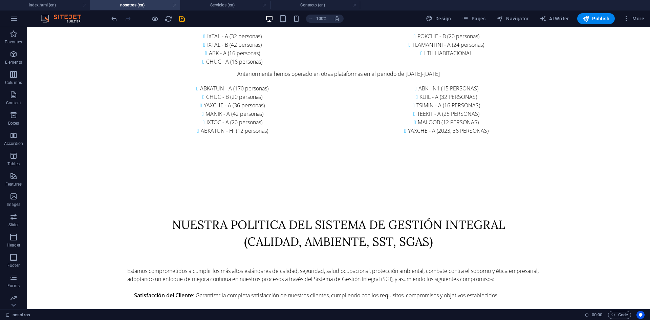
scroll to position [1080, 0]
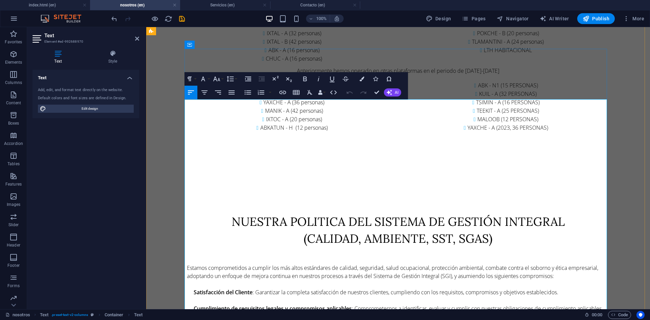
drag, startPoint x: 190, startPoint y: 175, endPoint x: 287, endPoint y: 175, distance: 96.9
copy strong "Establecimiento de Objetivos del SGI"
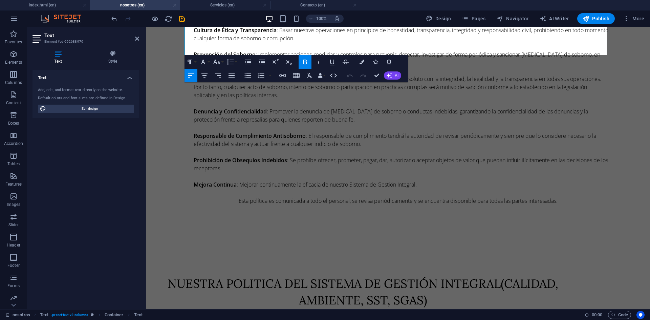
scroll to position [1532, 0]
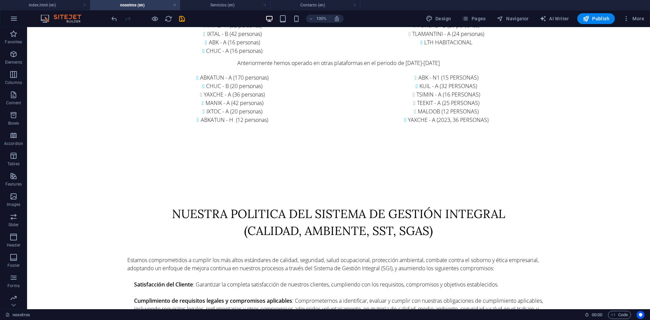
scroll to position [1097, 0]
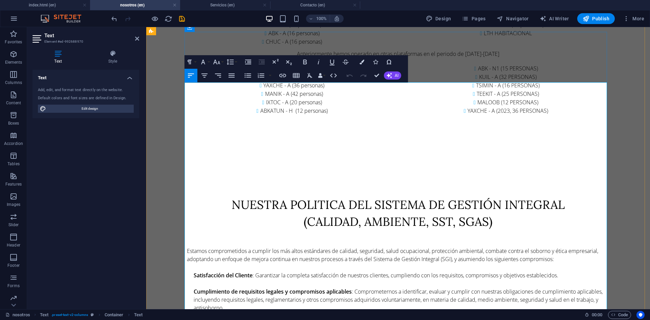
drag, startPoint x: 289, startPoint y: 158, endPoint x: 243, endPoint y: 167, distance: 46.6
copy p "Nos comprometemos a definir, revisar y lograr objetivos específicos en materia …"
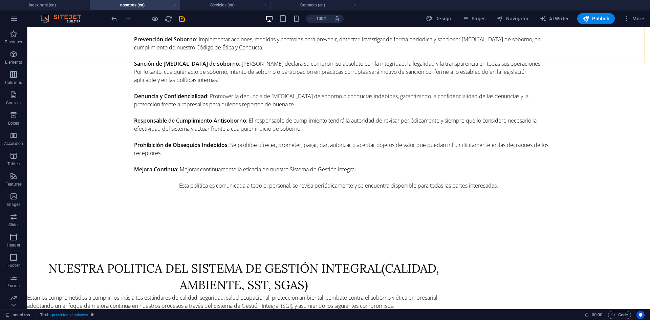
scroll to position [1538, 0]
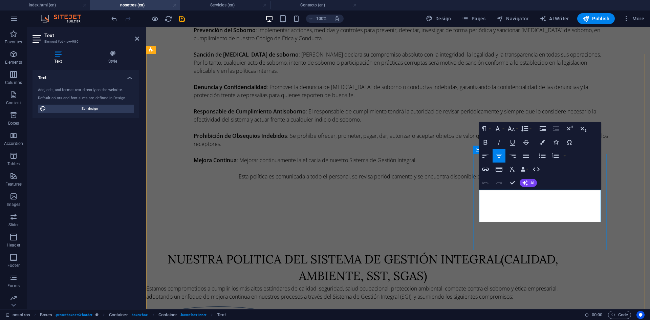
drag, startPoint x: 579, startPoint y: 219, endPoint x: 489, endPoint y: 194, distance: 93.1
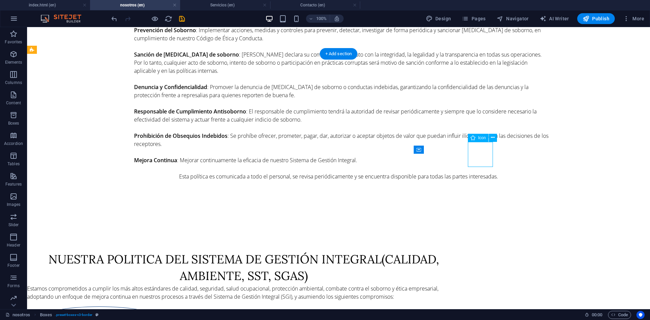
select select "xMidYMid"
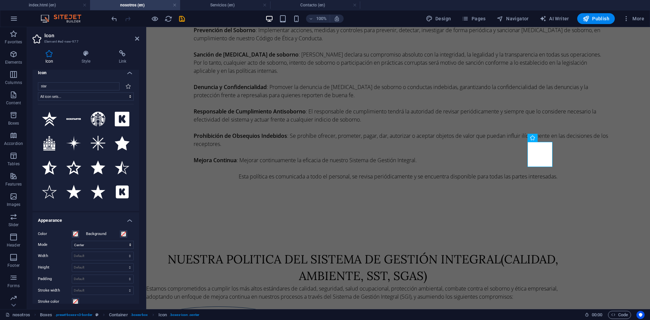
scroll to position [0, 0]
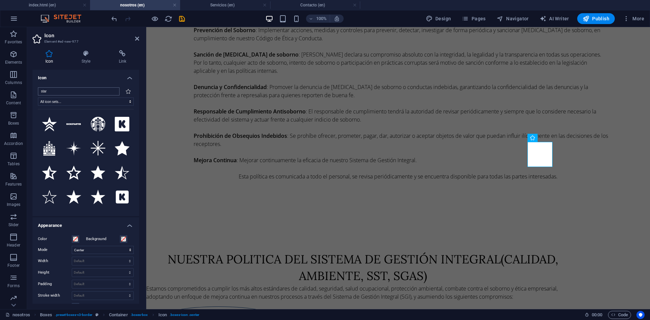
click at [112, 92] on input "star" at bounding box center [79, 91] width 82 height 8
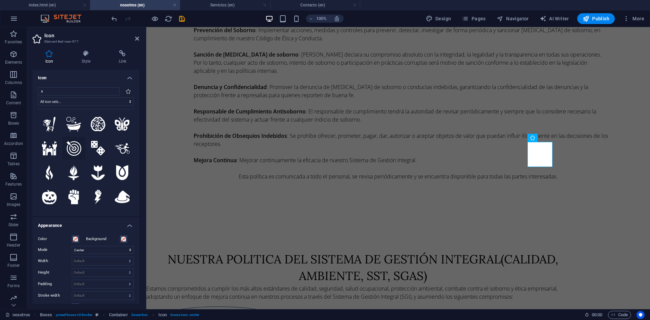
type input "a"
click at [74, 146] on icon at bounding box center [73, 148] width 15 height 15
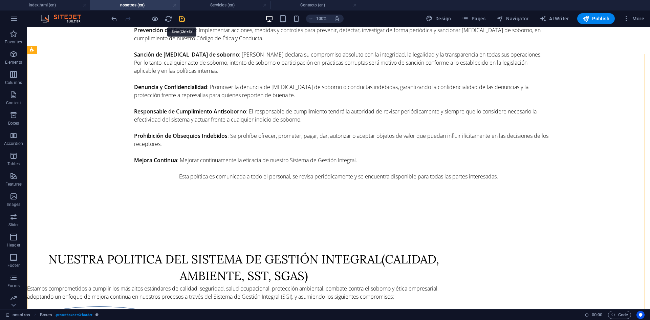
click at [183, 19] on icon "save" at bounding box center [182, 19] width 8 height 8
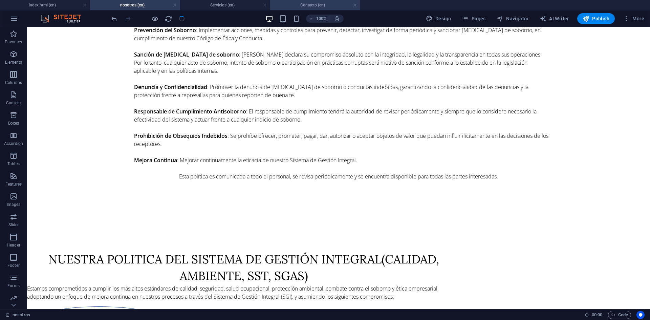
click at [306, 8] on h4 "Contacto (en)" at bounding box center [315, 4] width 90 height 7
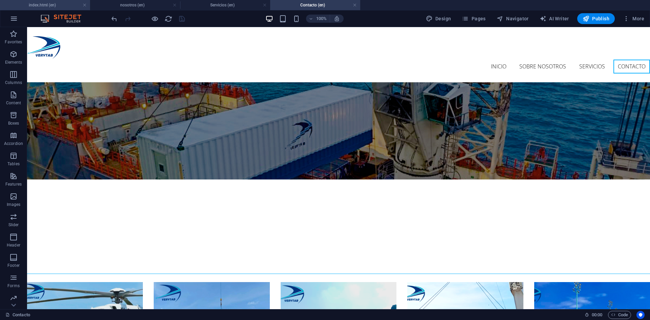
click at [36, 2] on h4 "index.html (en)" at bounding box center [45, 4] width 90 height 7
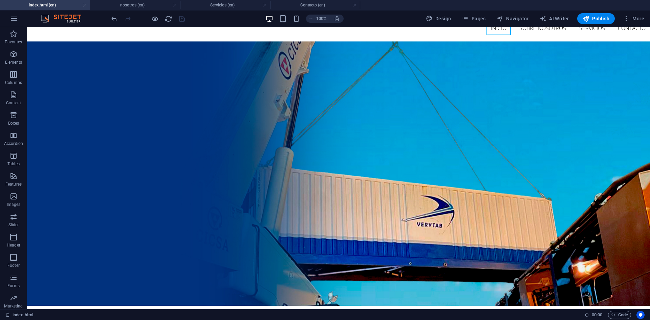
scroll to position [32, 0]
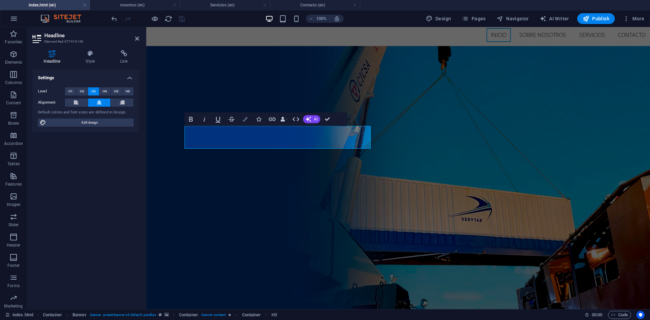
click at [247, 119] on icon "button" at bounding box center [245, 119] width 5 height 5
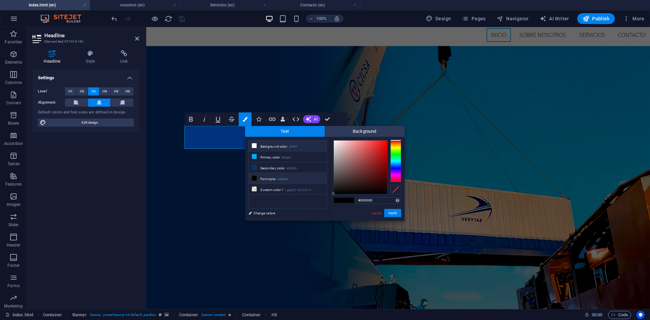
click at [268, 147] on li "Background color #ffffff" at bounding box center [288, 146] width 78 height 11
type input "#ffffff"
click at [392, 212] on button "Apply" at bounding box center [393, 213] width 17 height 8
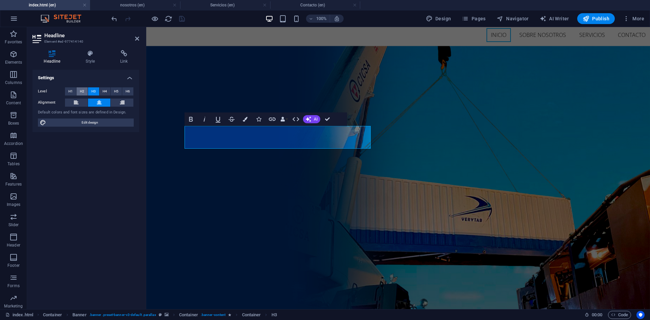
click at [80, 90] on span "H2" at bounding box center [82, 91] width 4 height 8
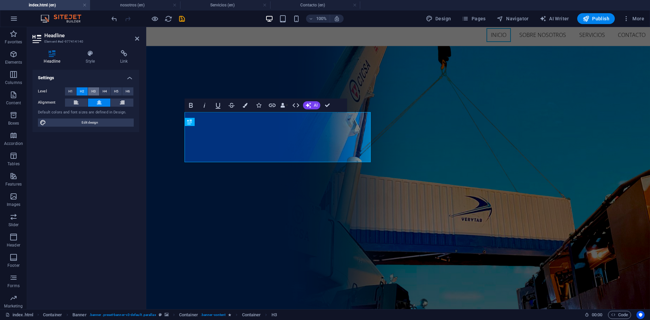
click at [96, 90] on span "H3" at bounding box center [93, 91] width 4 height 8
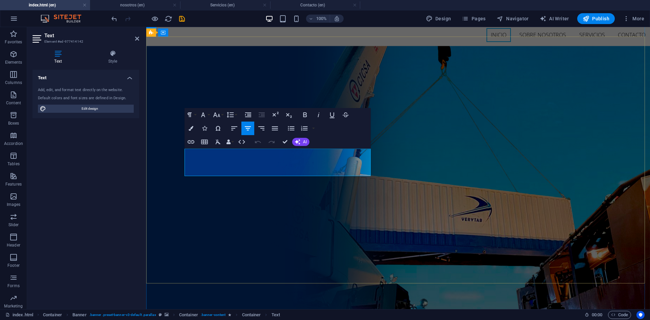
drag, startPoint x: 303, startPoint y: 173, endPoint x: 185, endPoint y: 154, distance: 119.4
click at [192, 128] on icon "button" at bounding box center [191, 128] width 5 height 5
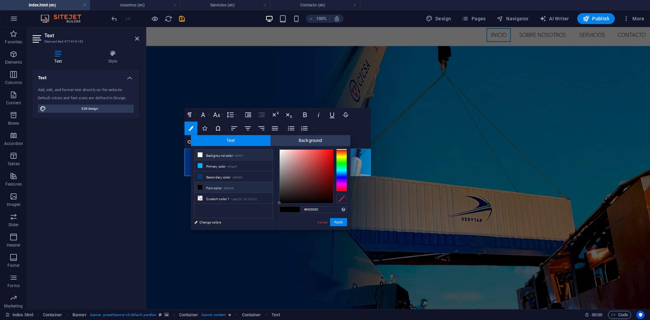
click at [227, 154] on li "Background color #ffffff" at bounding box center [234, 155] width 78 height 11
type input "#ffffff"
click at [343, 222] on button "Apply" at bounding box center [338, 222] width 17 height 8
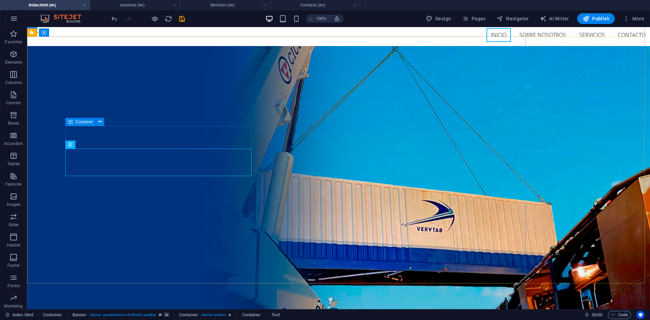
click at [71, 121] on icon at bounding box center [70, 122] width 5 height 8
select select "px"
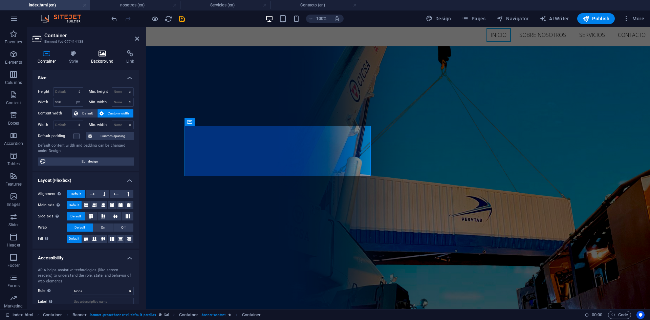
click at [100, 55] on icon at bounding box center [102, 53] width 33 height 7
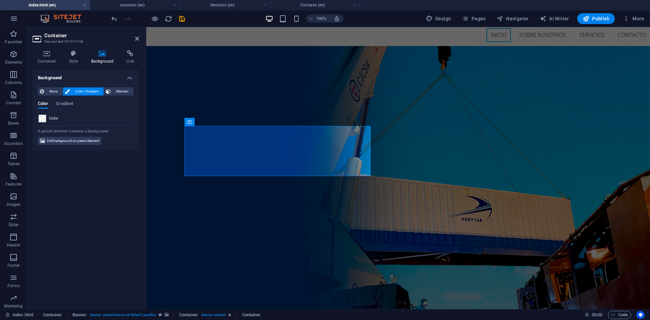
click at [40, 120] on span at bounding box center [42, 118] width 7 height 7
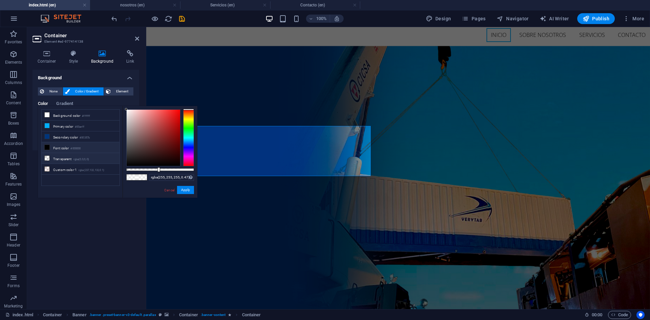
click at [75, 157] on small "rgba(0,0,0,.0)" at bounding box center [82, 159] width 16 height 5
type input "rgba(0, 0, 0, 0)"
click at [188, 189] on button "Apply" at bounding box center [185, 190] width 17 height 8
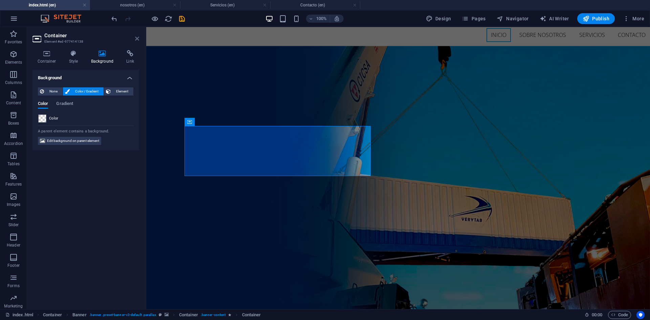
click at [137, 40] on icon at bounding box center [137, 38] width 4 height 5
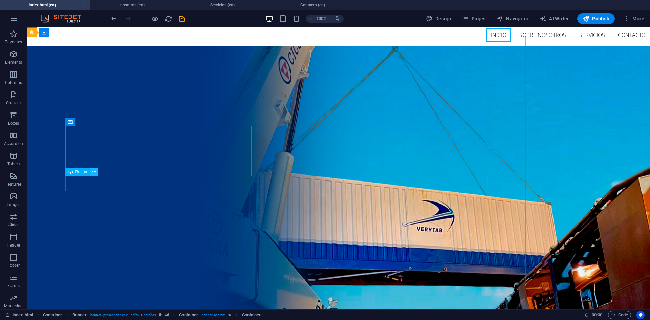
click at [94, 172] on icon at bounding box center [94, 171] width 4 height 7
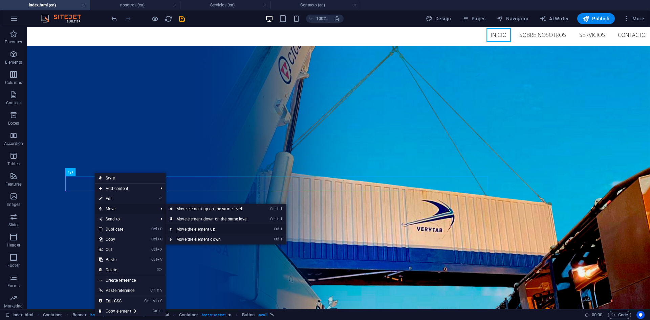
click at [210, 230] on link "Ctrl ⬆ Move the element up" at bounding box center [214, 229] width 96 height 10
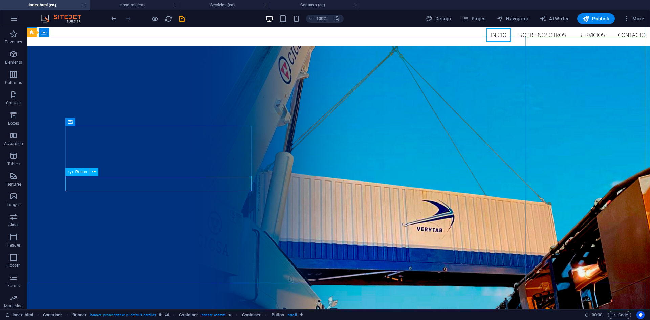
click at [81, 171] on span "Button" at bounding box center [82, 172] width 12 height 4
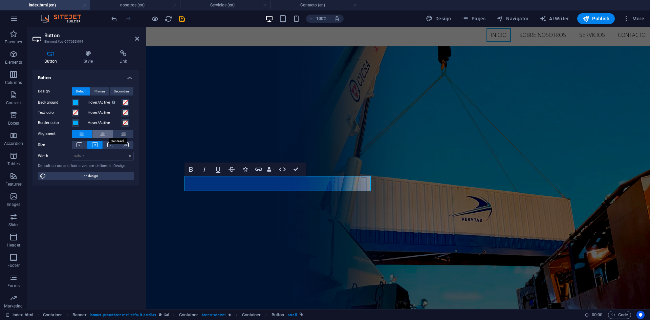
click at [104, 133] on icon at bounding box center [102, 134] width 5 height 8
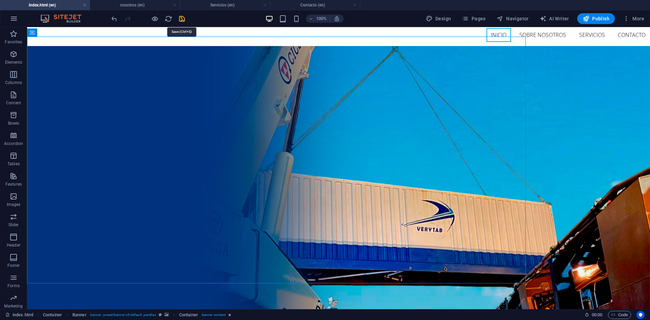
click at [184, 17] on icon "save" at bounding box center [182, 19] width 8 height 8
checkbox input "false"
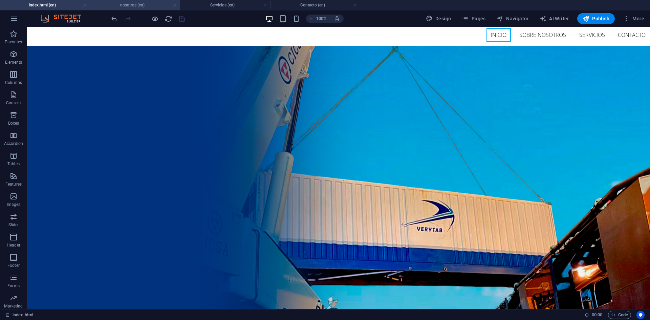
click at [128, 8] on h4 "nosotros (en)" at bounding box center [135, 4] width 90 height 7
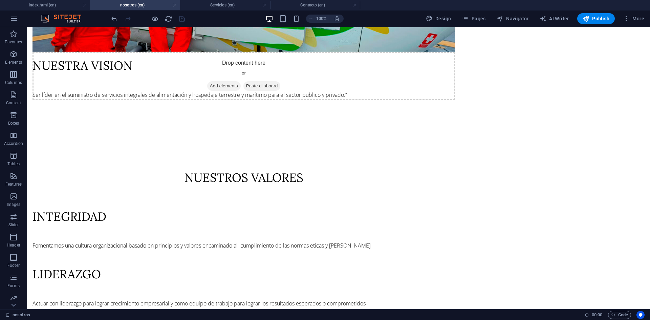
scroll to position [597, 0]
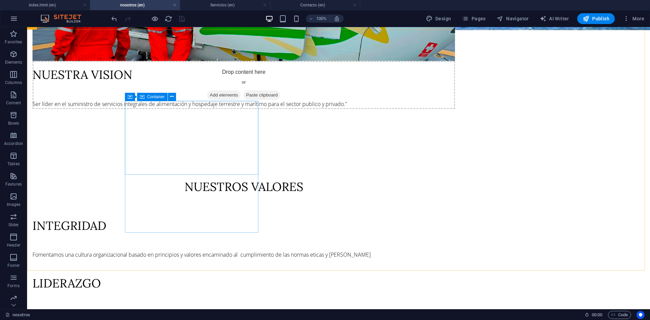
click at [144, 96] on icon at bounding box center [142, 97] width 5 height 8
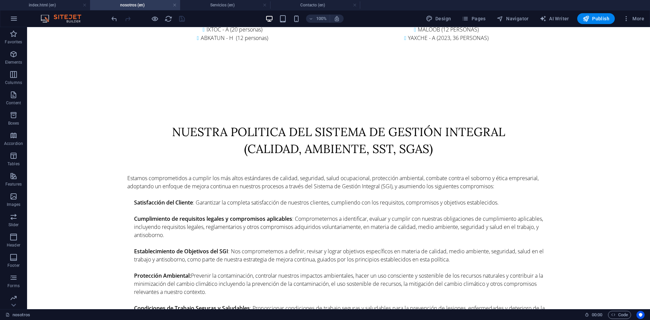
scroll to position [1164, 0]
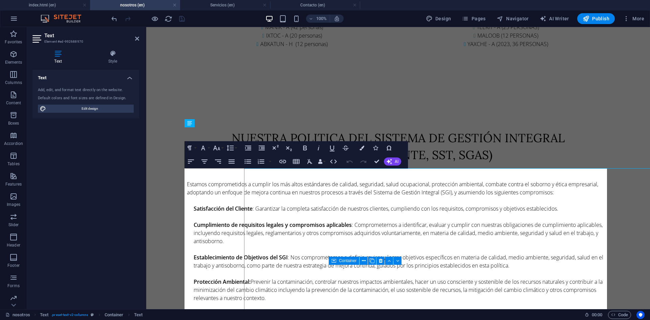
scroll to position [1011, 0]
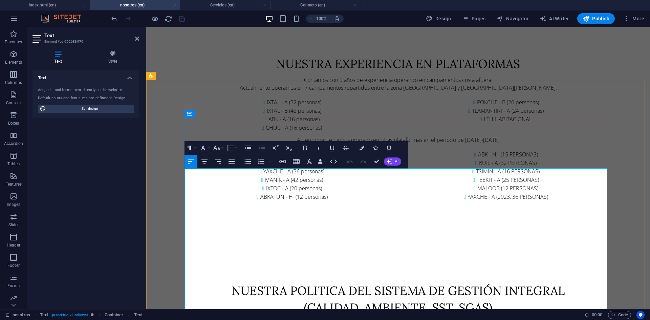
drag, startPoint x: 190, startPoint y: 267, endPoint x: 247, endPoint y: 273, distance: 57.2
copy strong "Protección Ambiental"
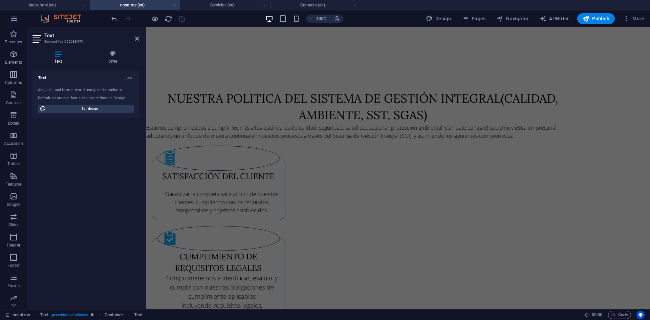
scroll to position [1702, 0]
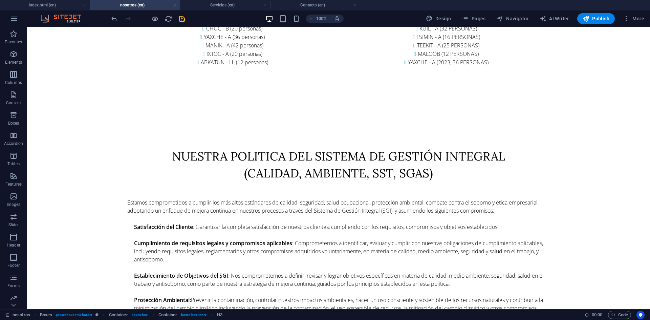
scroll to position [1140, 0]
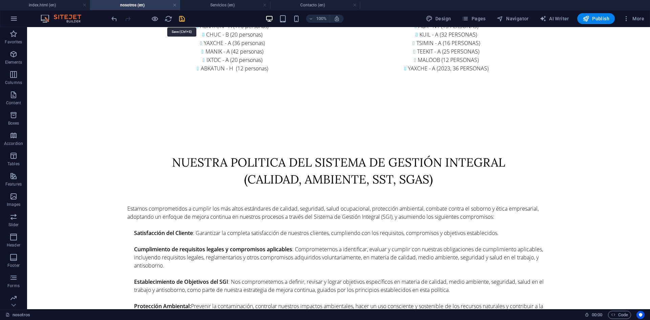
click at [181, 19] on icon "save" at bounding box center [182, 19] width 8 height 8
